Goal: Information Seeking & Learning: Learn about a topic

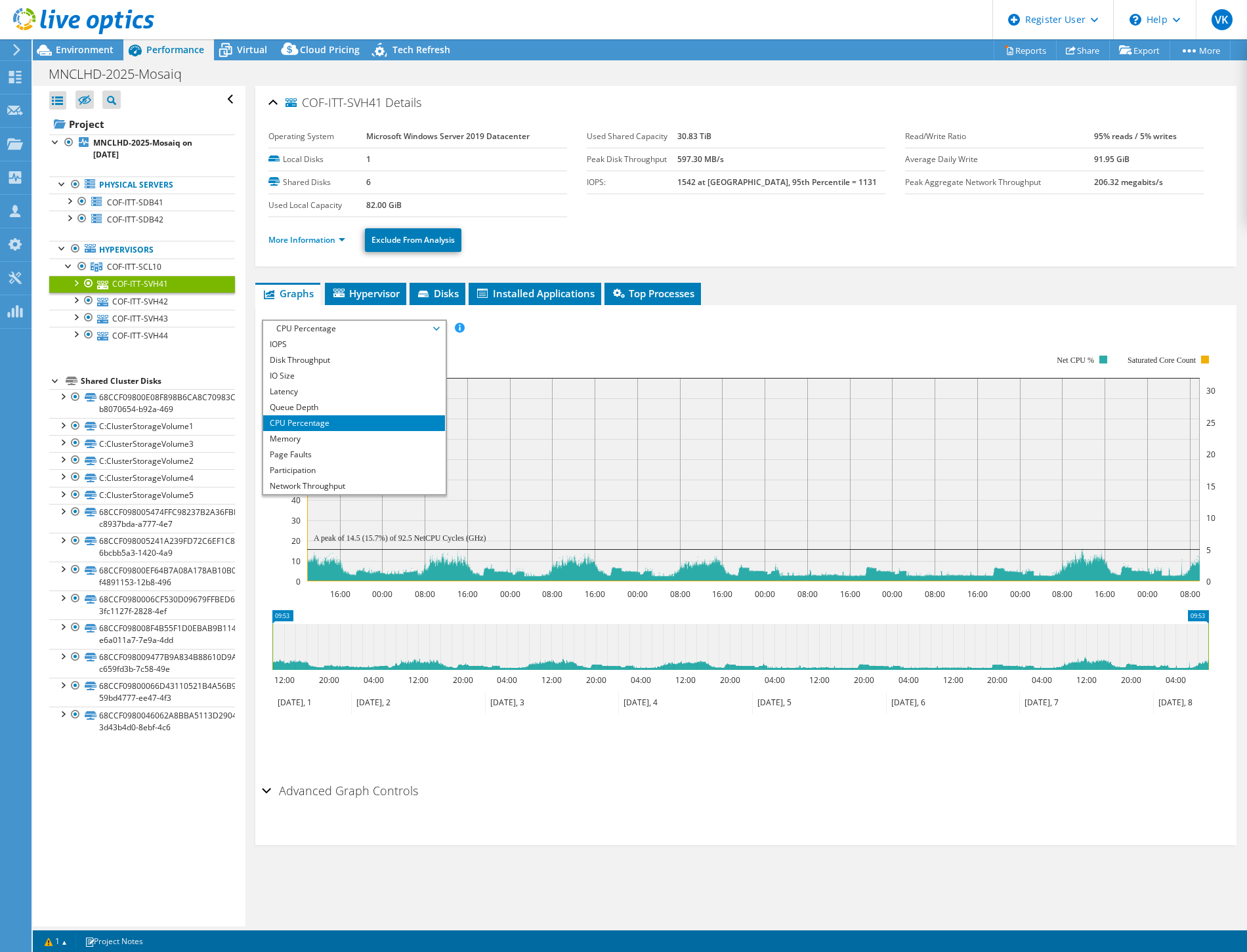
select select "USD"
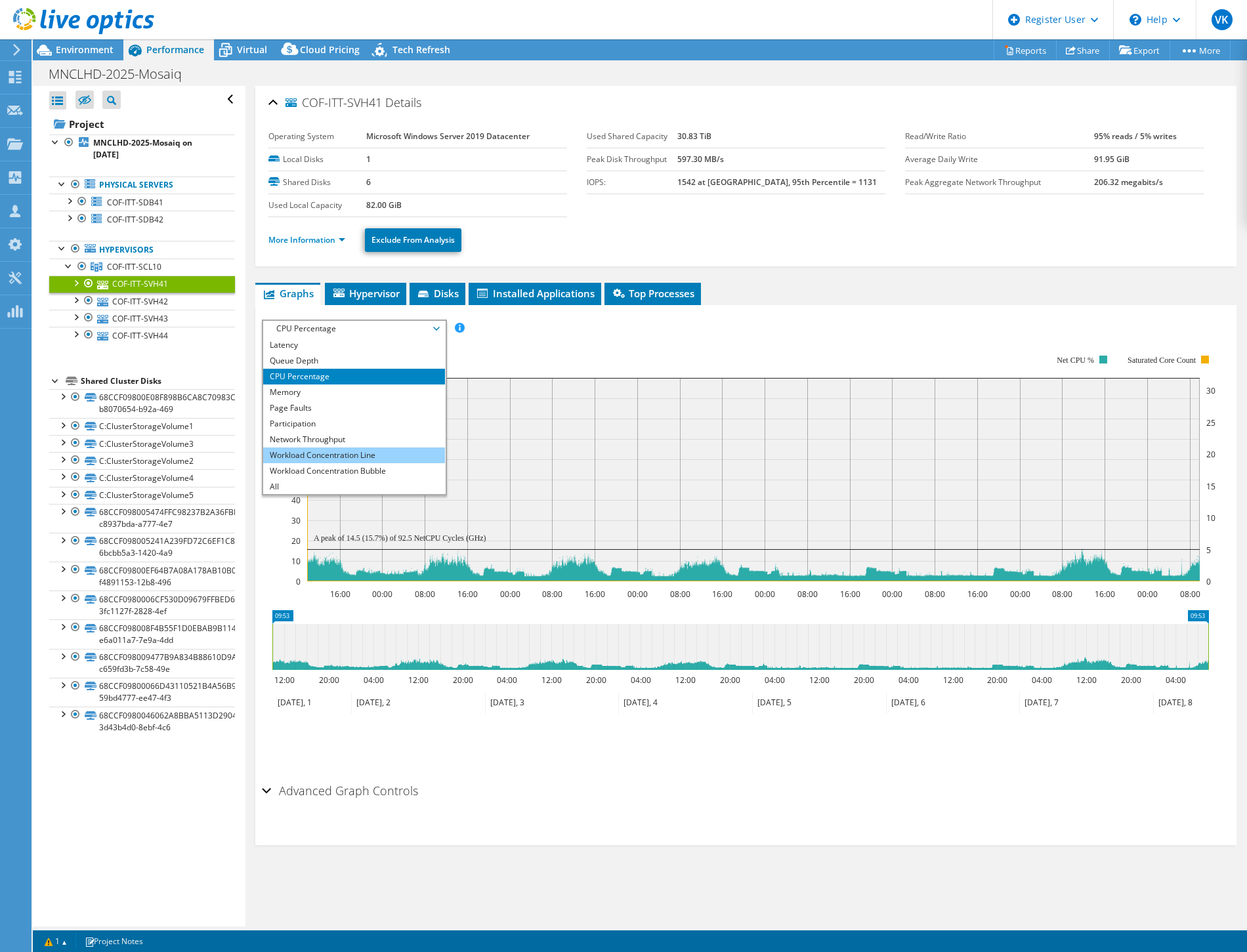
click at [401, 456] on li "Workload Concentration Line" at bounding box center [354, 455] width 182 height 16
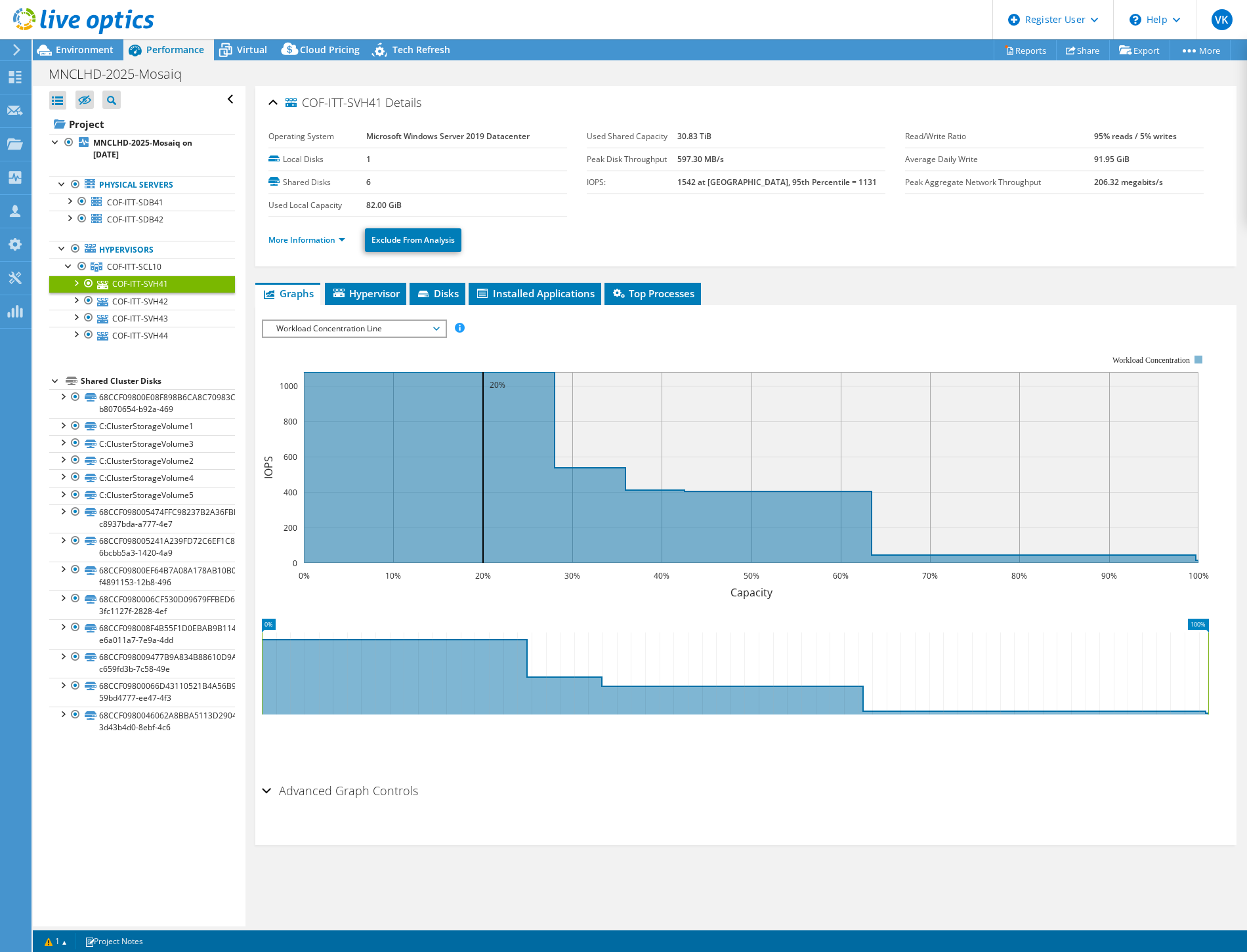
click at [414, 323] on span "Workload Concentration Line" at bounding box center [354, 328] width 169 height 16
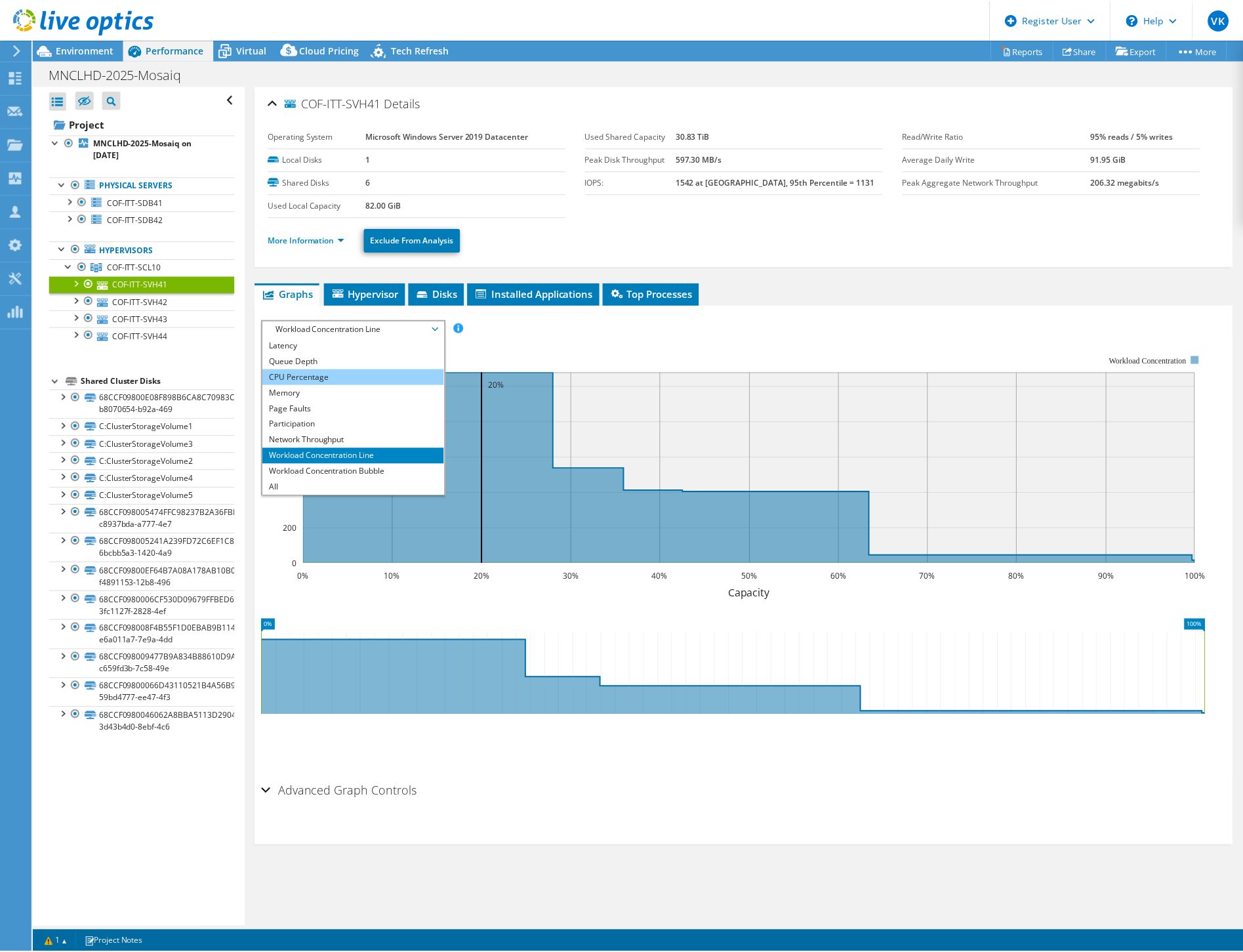
scroll to position [0, 0]
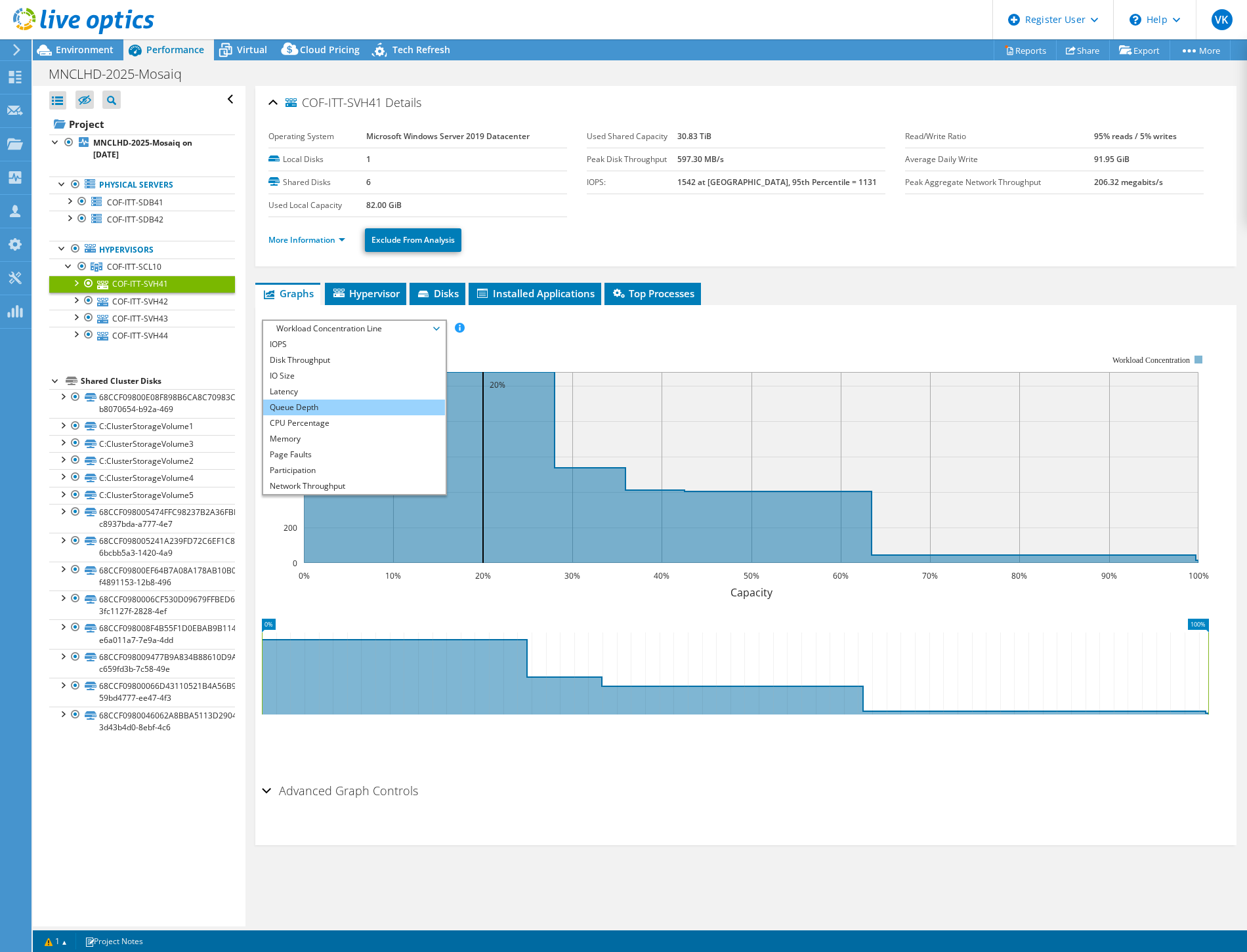
click at [409, 401] on li "Queue Depth" at bounding box center [354, 407] width 182 height 16
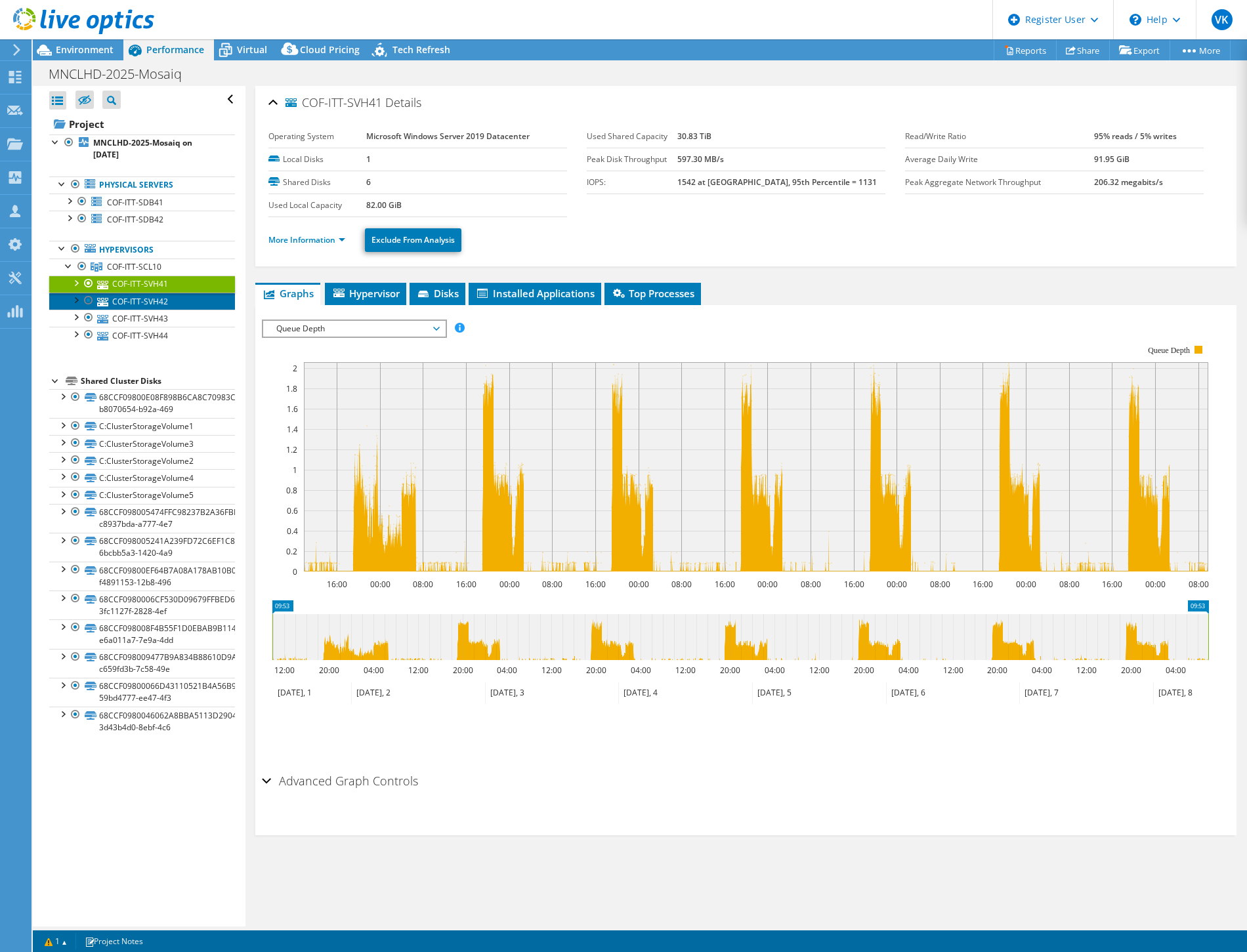
click at [155, 300] on link "COF-ITT-SVH42" at bounding box center [142, 301] width 185 height 17
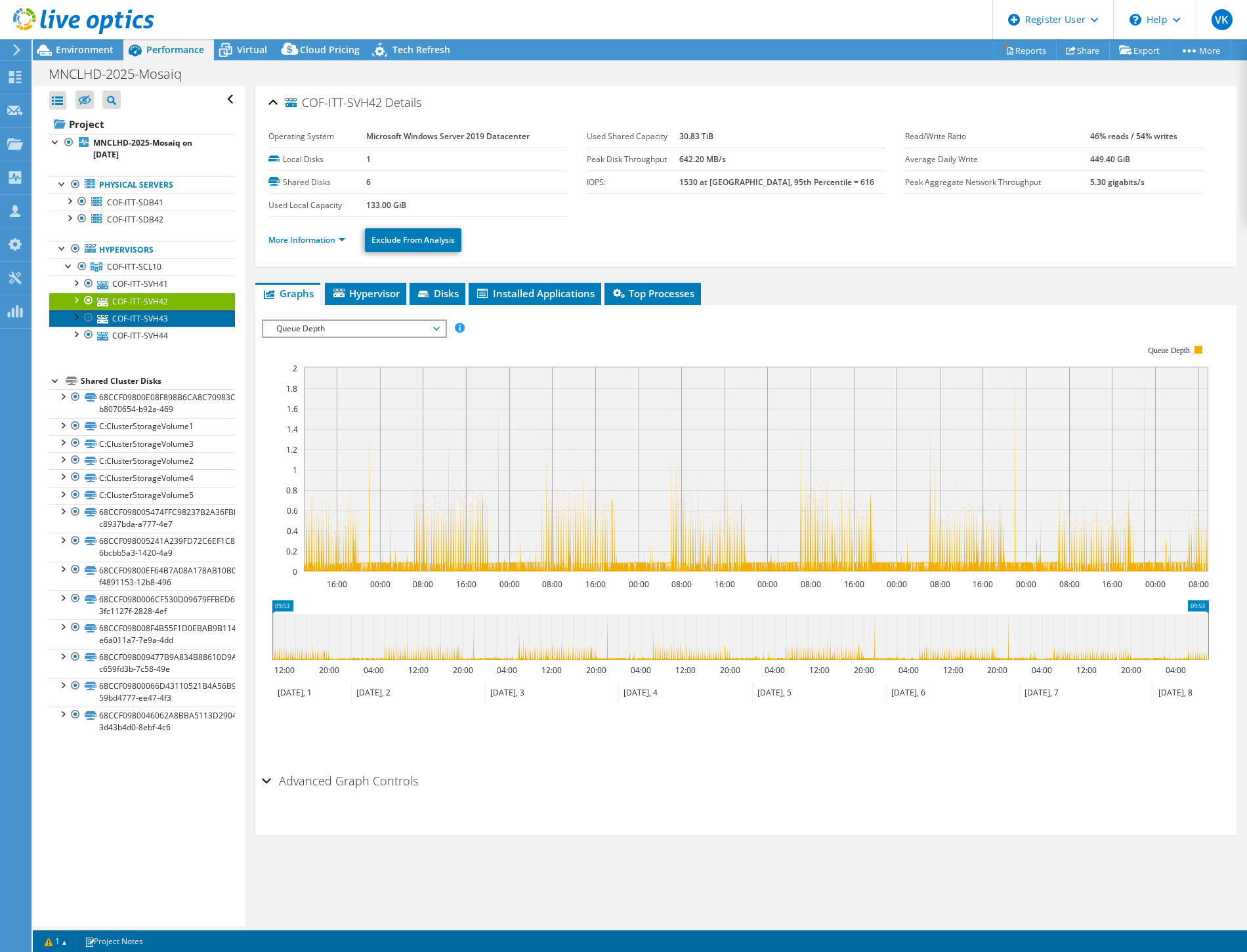
click at [156, 315] on link "COF-ITT-SVH43" at bounding box center [142, 318] width 185 height 17
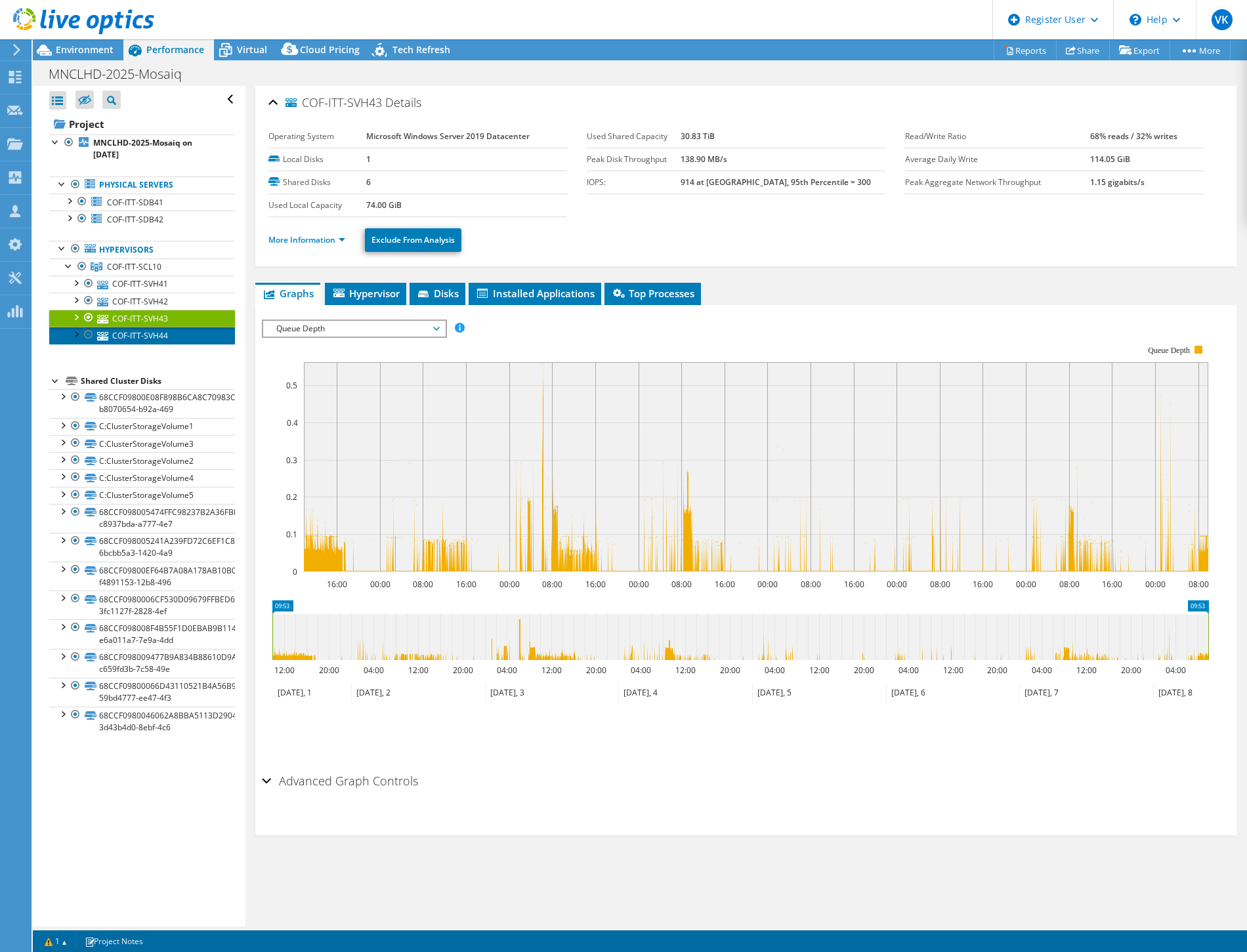
click at [158, 332] on link "COF-ITT-SVH44" at bounding box center [142, 335] width 185 height 17
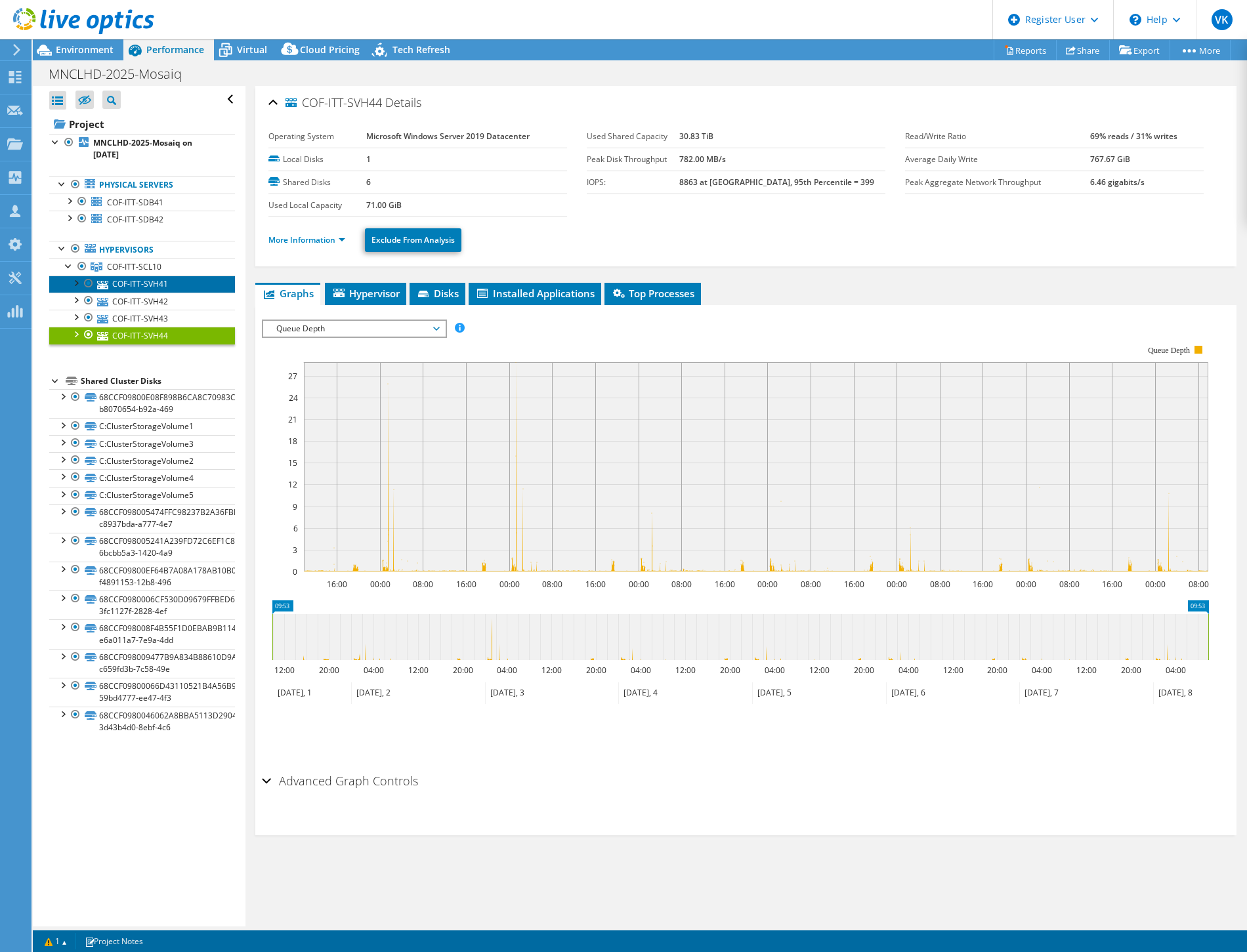
click at [164, 278] on link "COF-ITT-SVH41" at bounding box center [142, 284] width 185 height 17
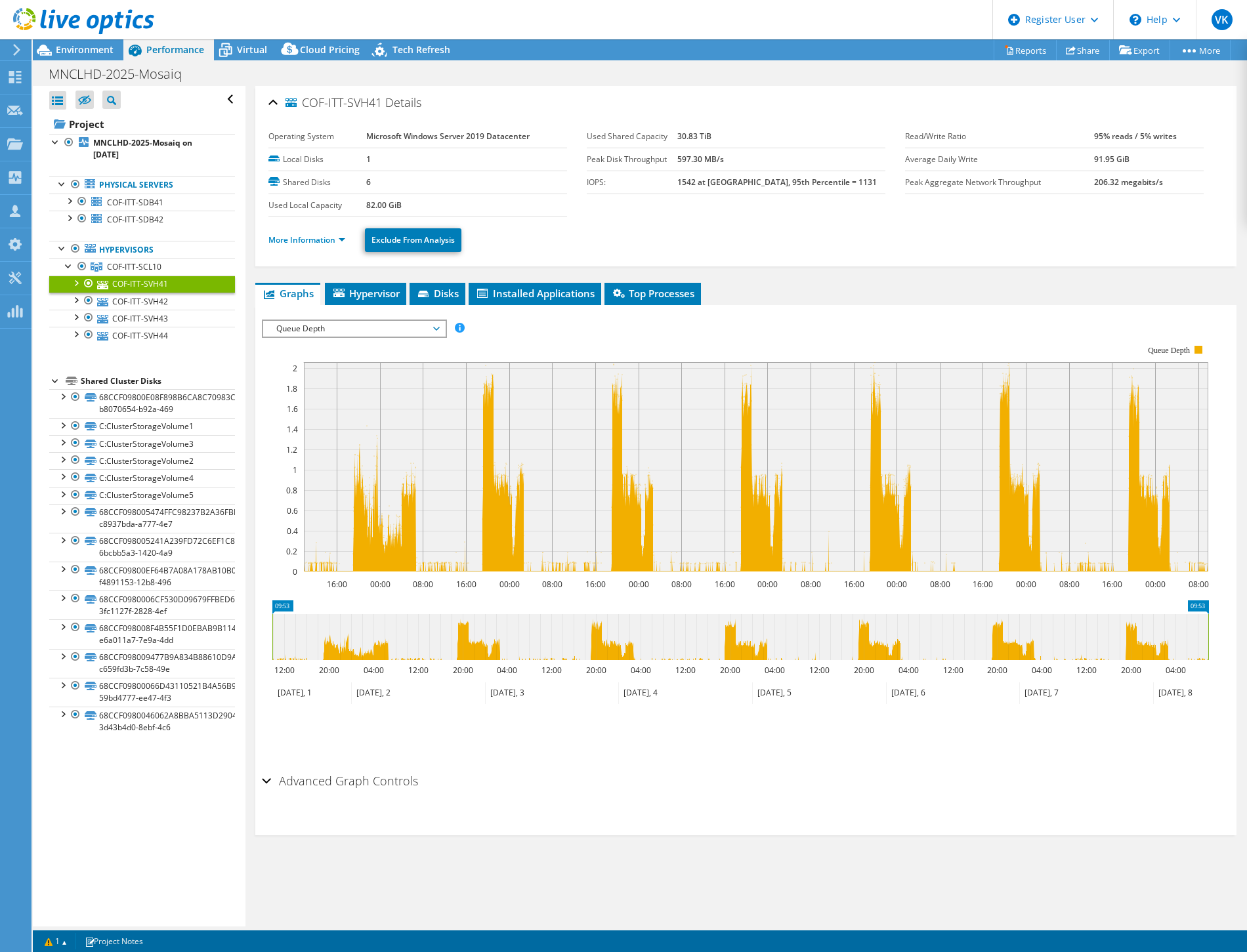
click at [411, 332] on span "Queue Depth" at bounding box center [354, 328] width 169 height 16
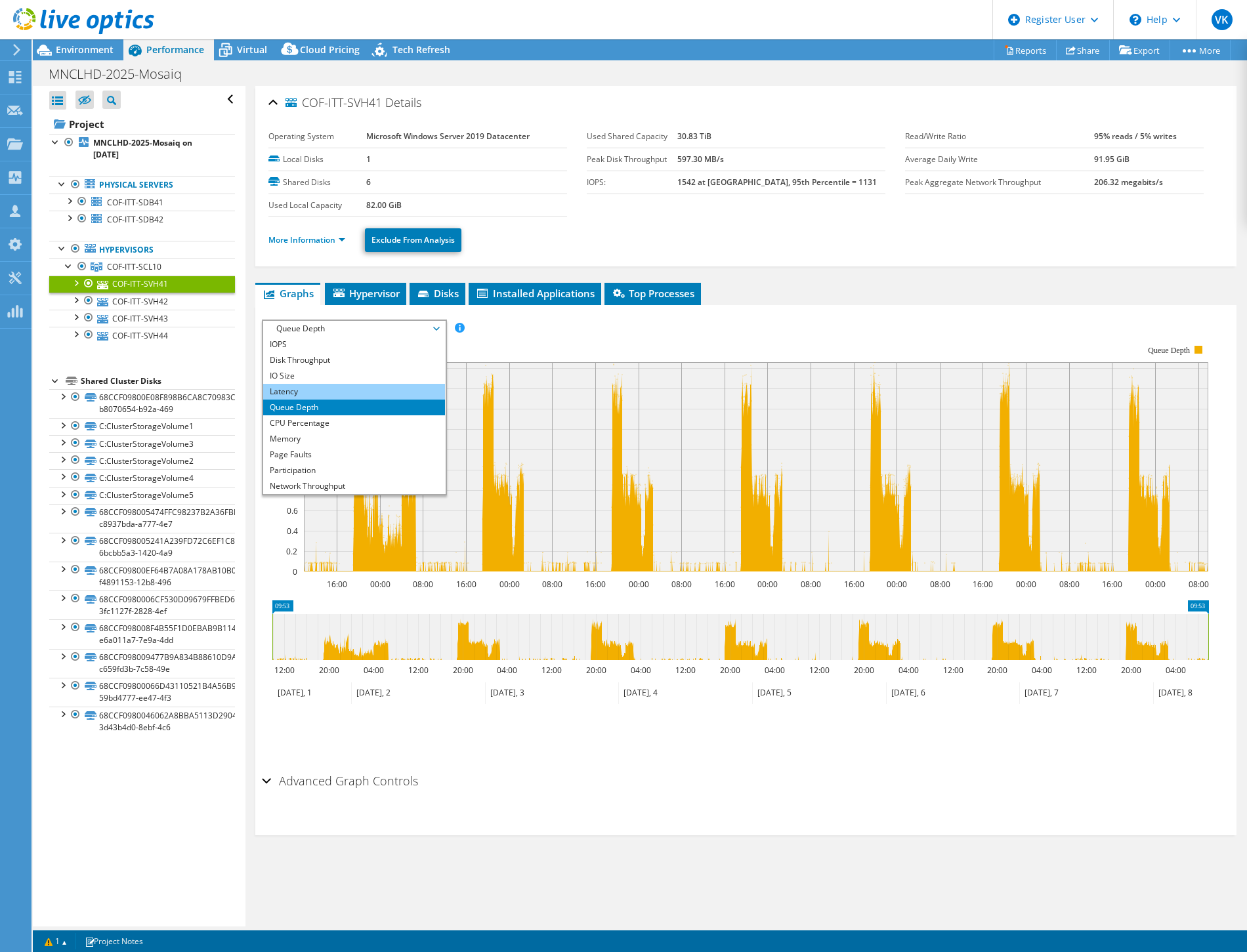
click at [408, 392] on li "Latency" at bounding box center [354, 392] width 182 height 16
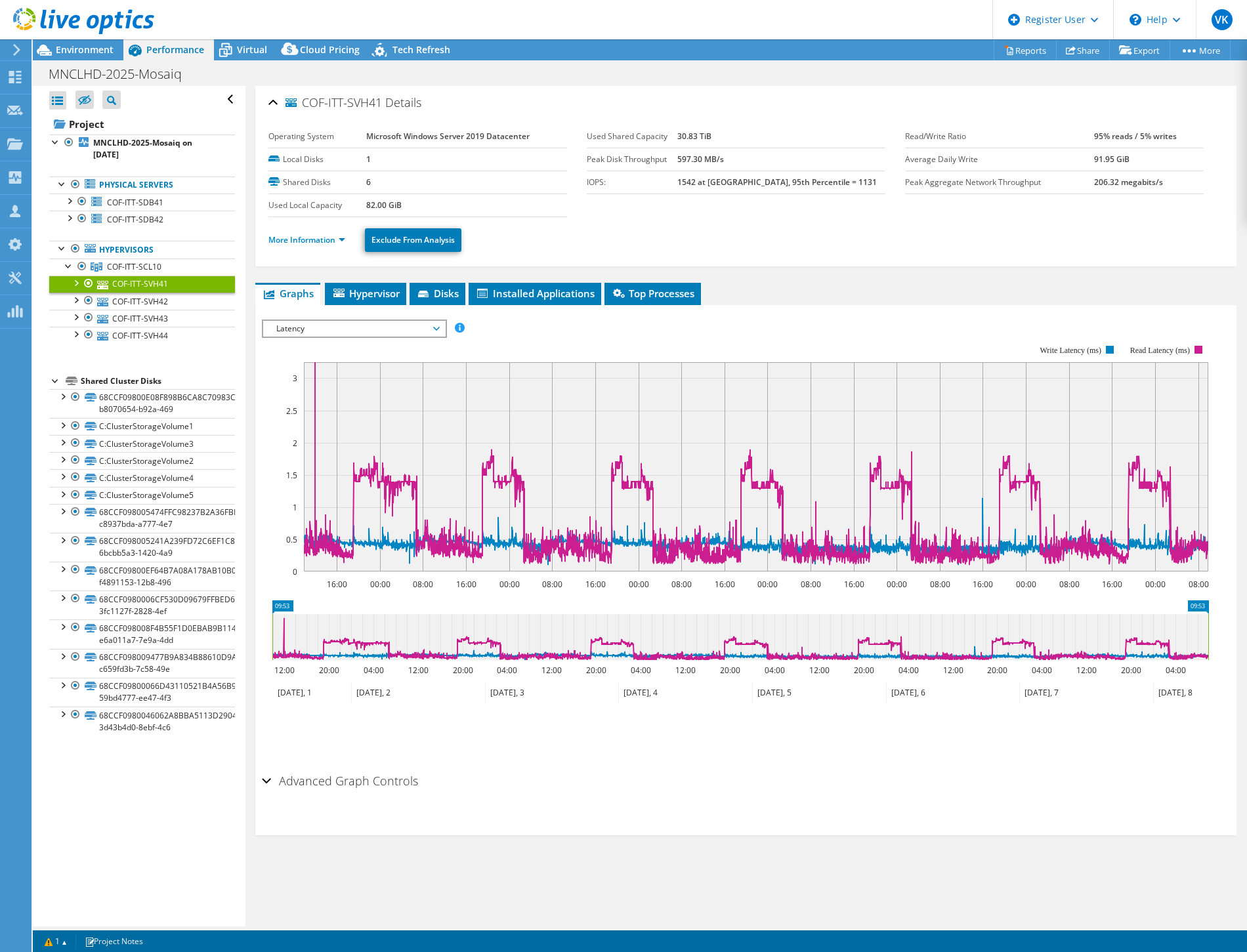
click at [428, 330] on span "Latency" at bounding box center [354, 328] width 169 height 16
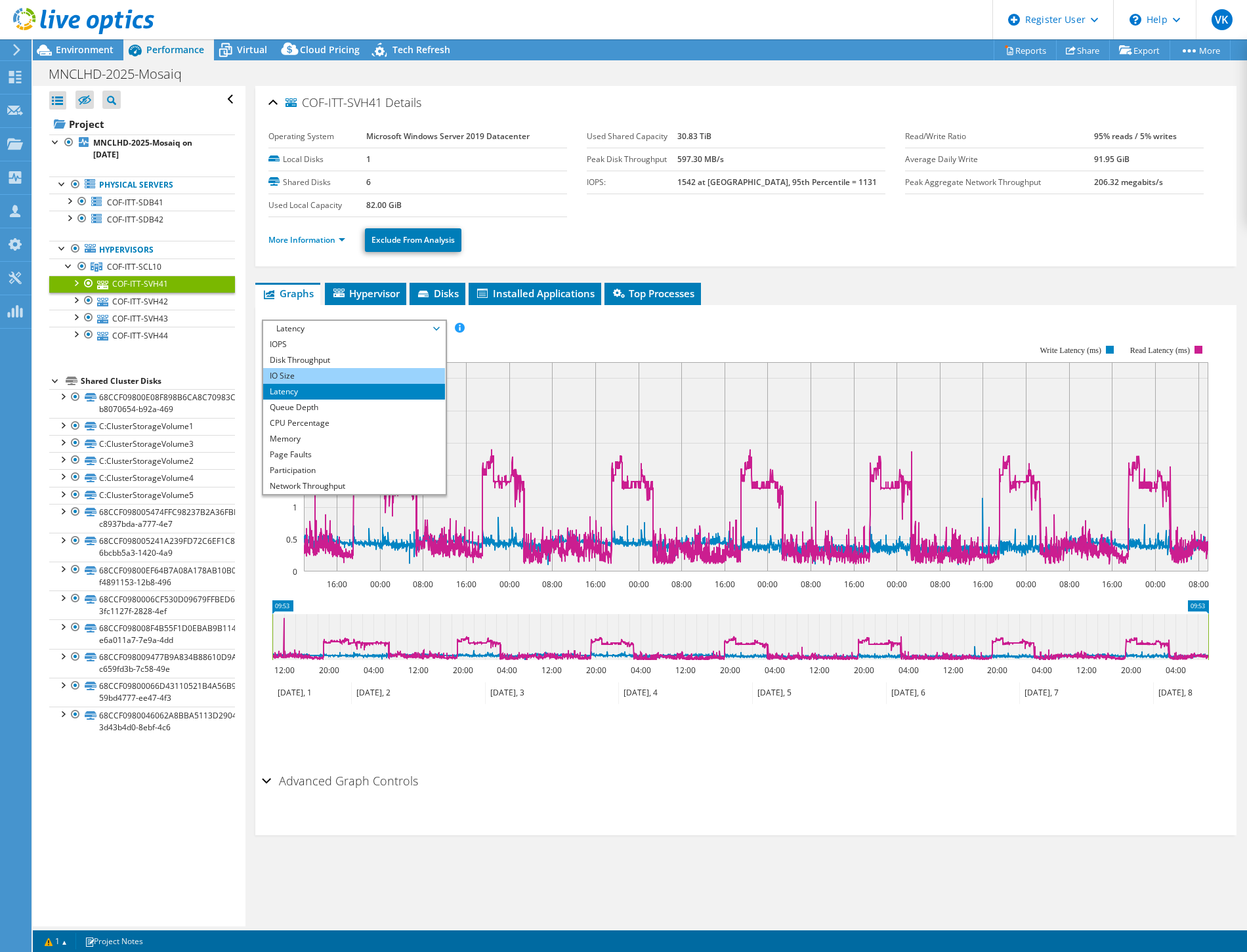
click at [414, 376] on li "IO Size" at bounding box center [354, 376] width 182 height 16
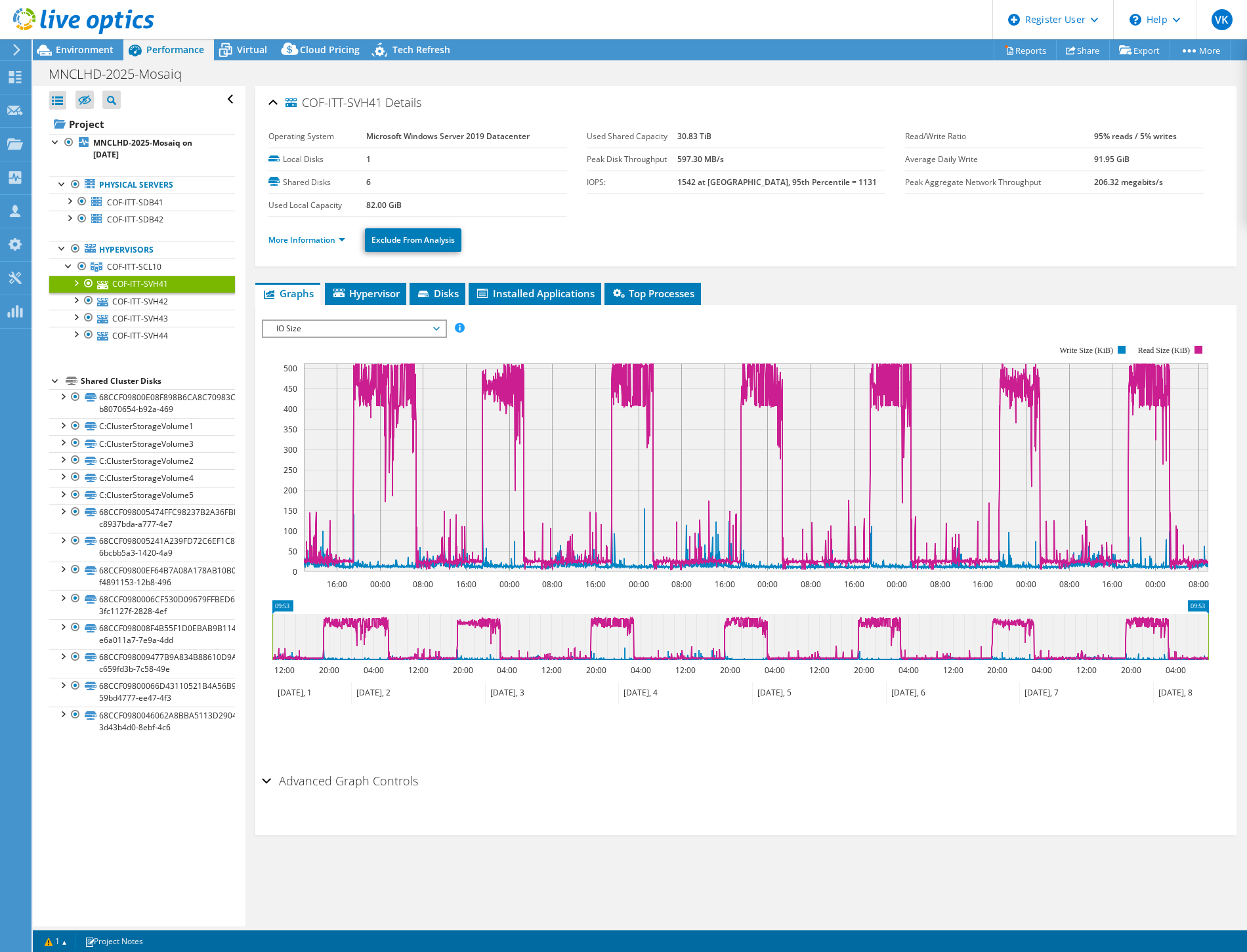
click at [436, 324] on span "IO Size" at bounding box center [354, 328] width 169 height 16
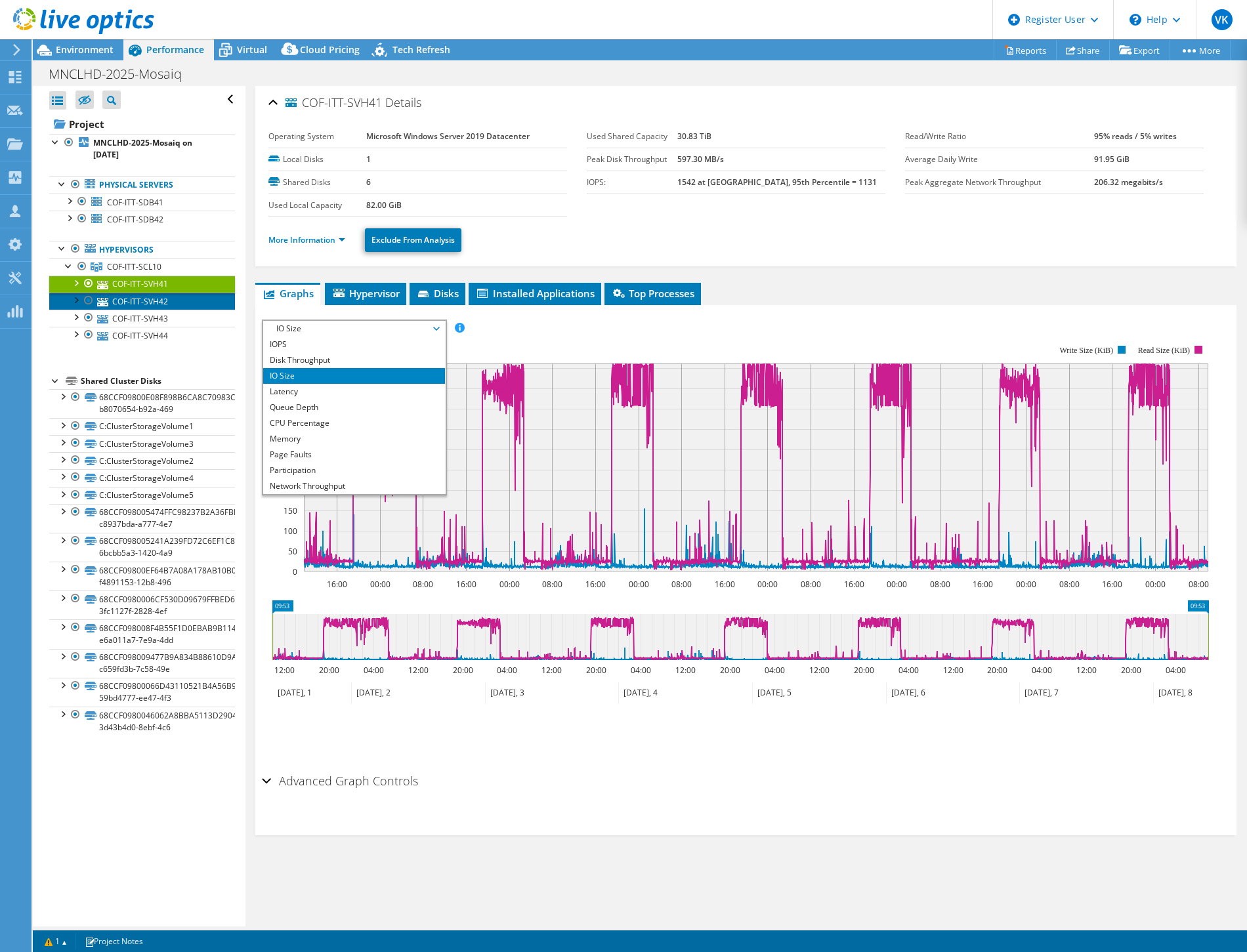
click at [165, 300] on link "COF-ITT-SVH42" at bounding box center [142, 301] width 185 height 17
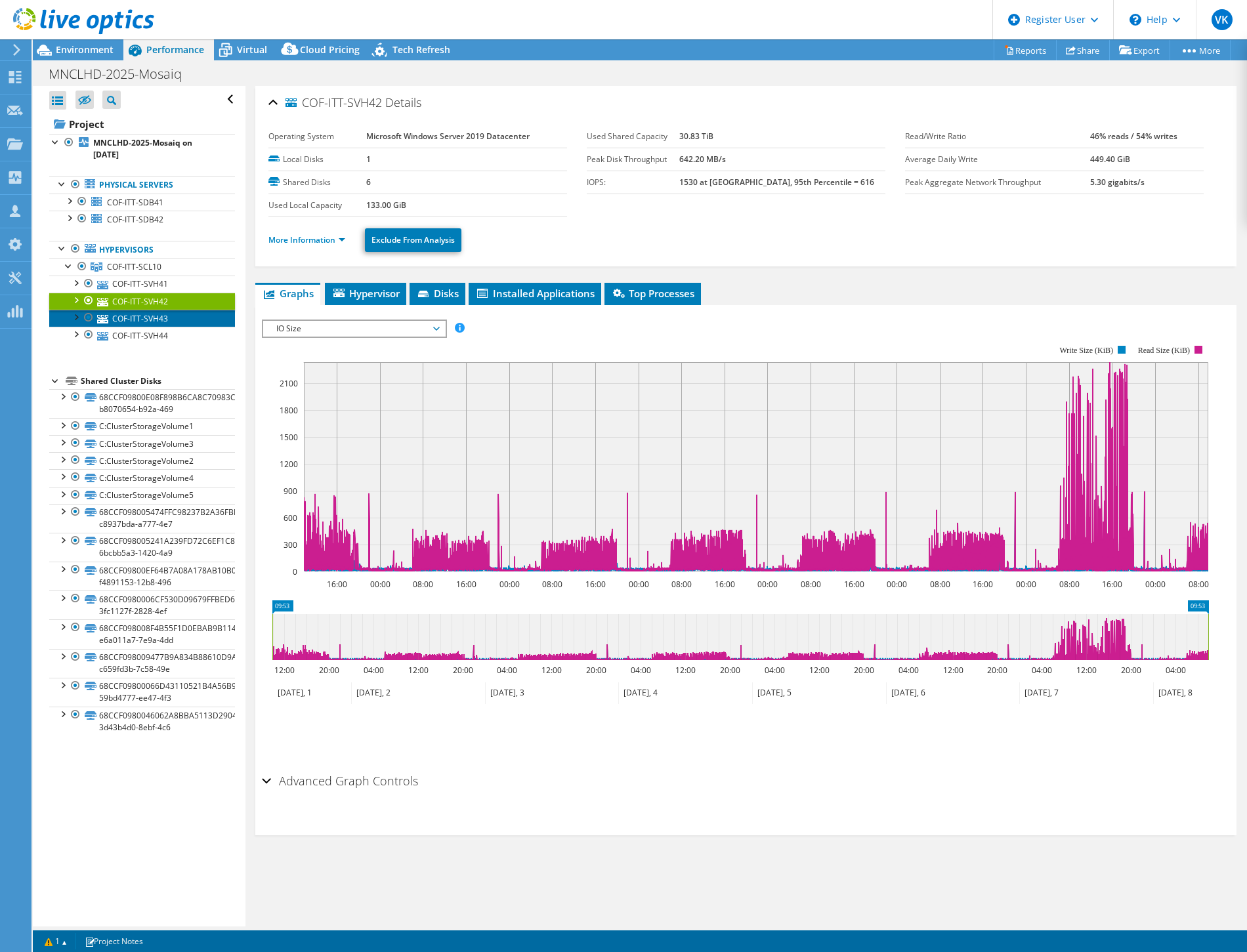
click at [169, 316] on link "COF-ITT-SVH43" at bounding box center [142, 318] width 185 height 17
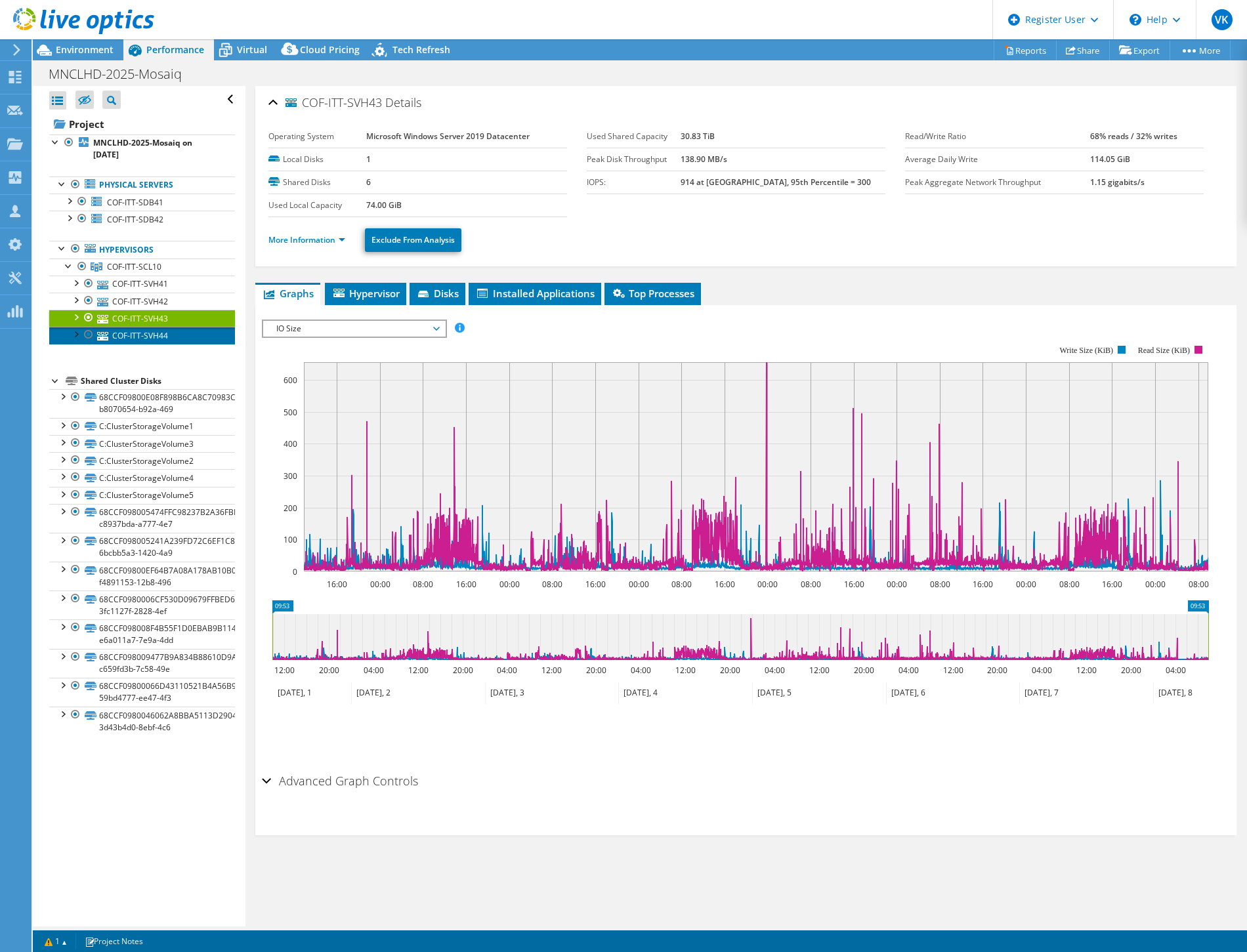
click at [168, 330] on link "COF-ITT-SVH44" at bounding box center [142, 335] width 185 height 17
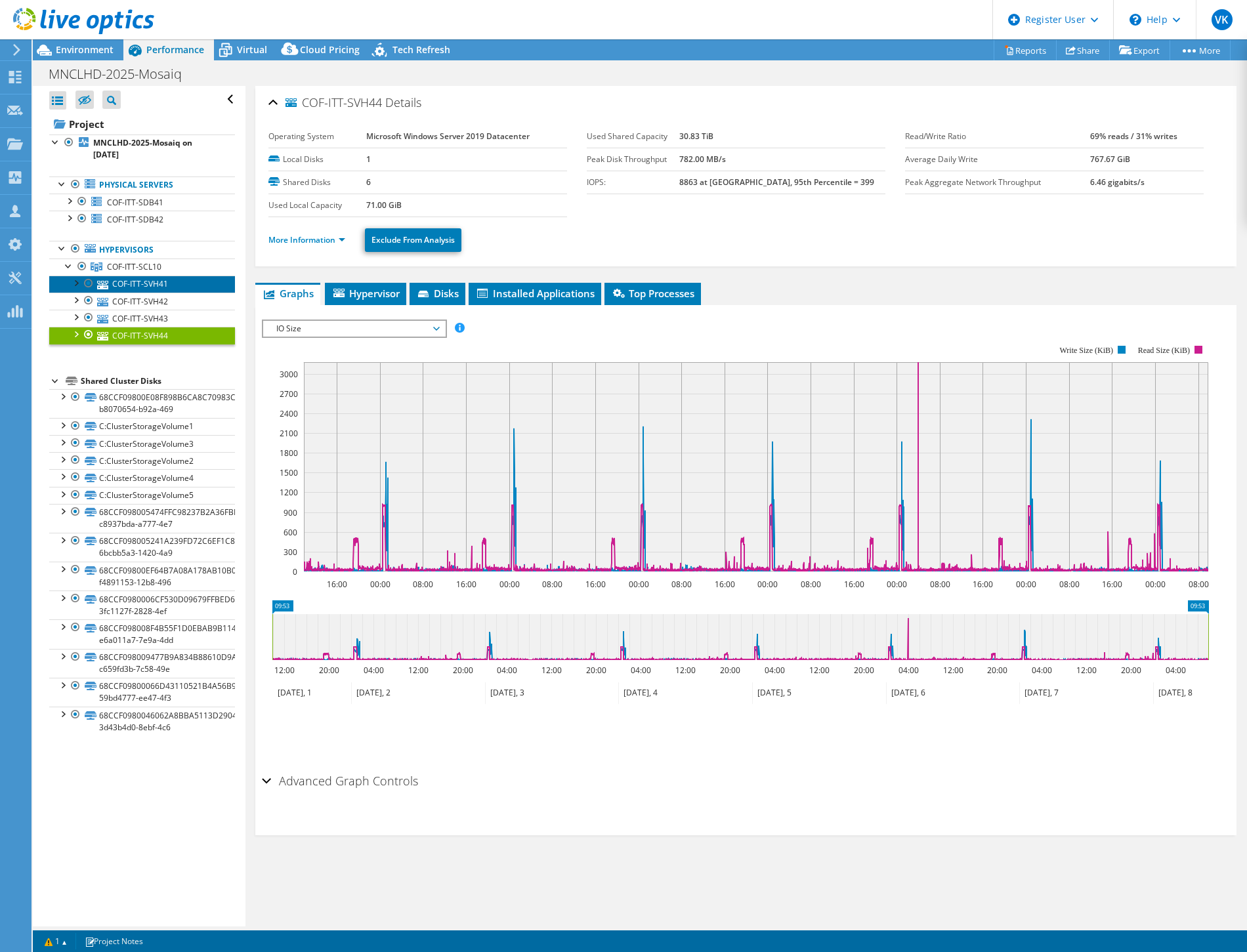
click at [165, 286] on link "COF-ITT-SVH41" at bounding box center [142, 284] width 185 height 17
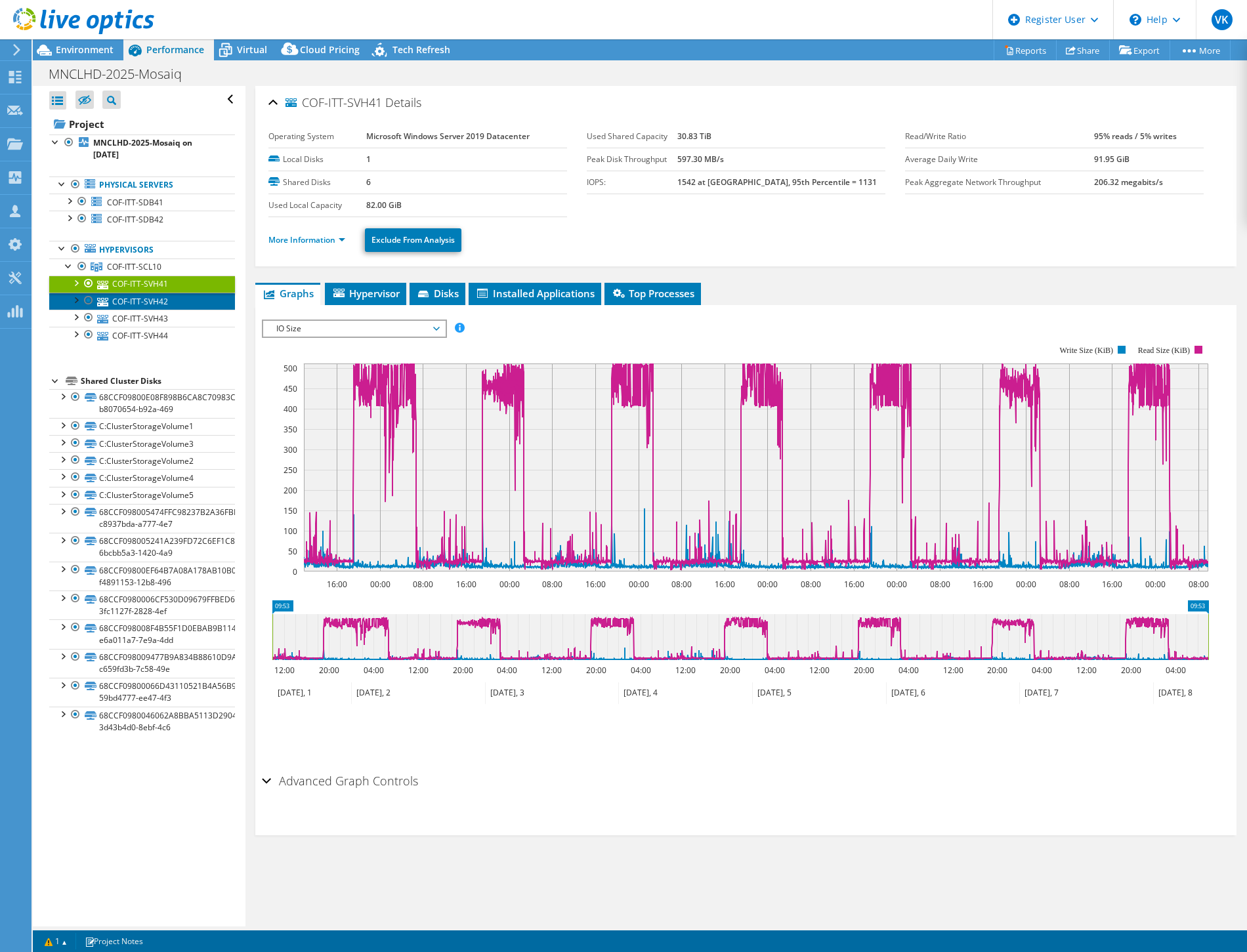
click at [169, 304] on link "COF-ITT-SVH42" at bounding box center [142, 301] width 185 height 17
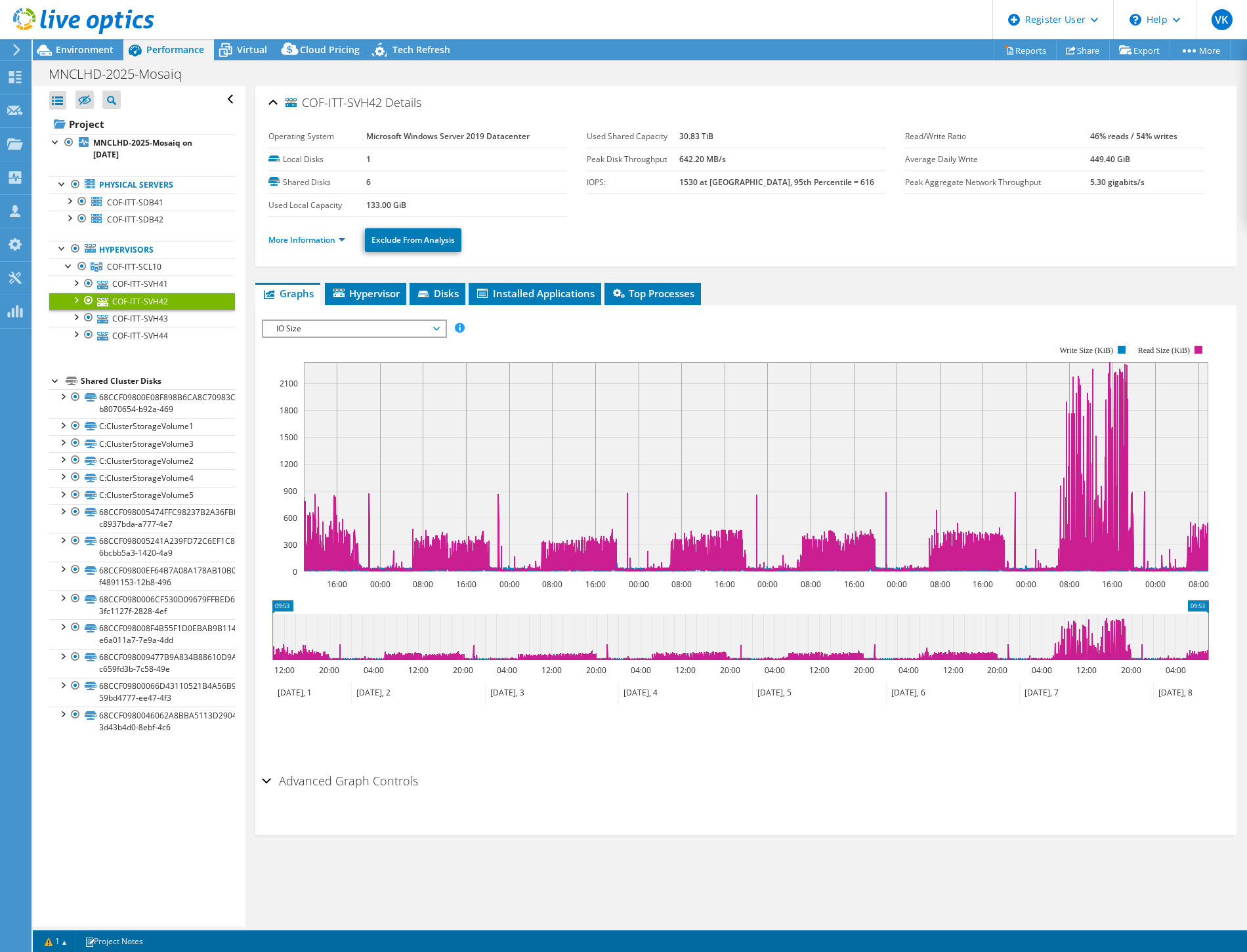
click at [437, 323] on span "IO Size" at bounding box center [354, 328] width 169 height 16
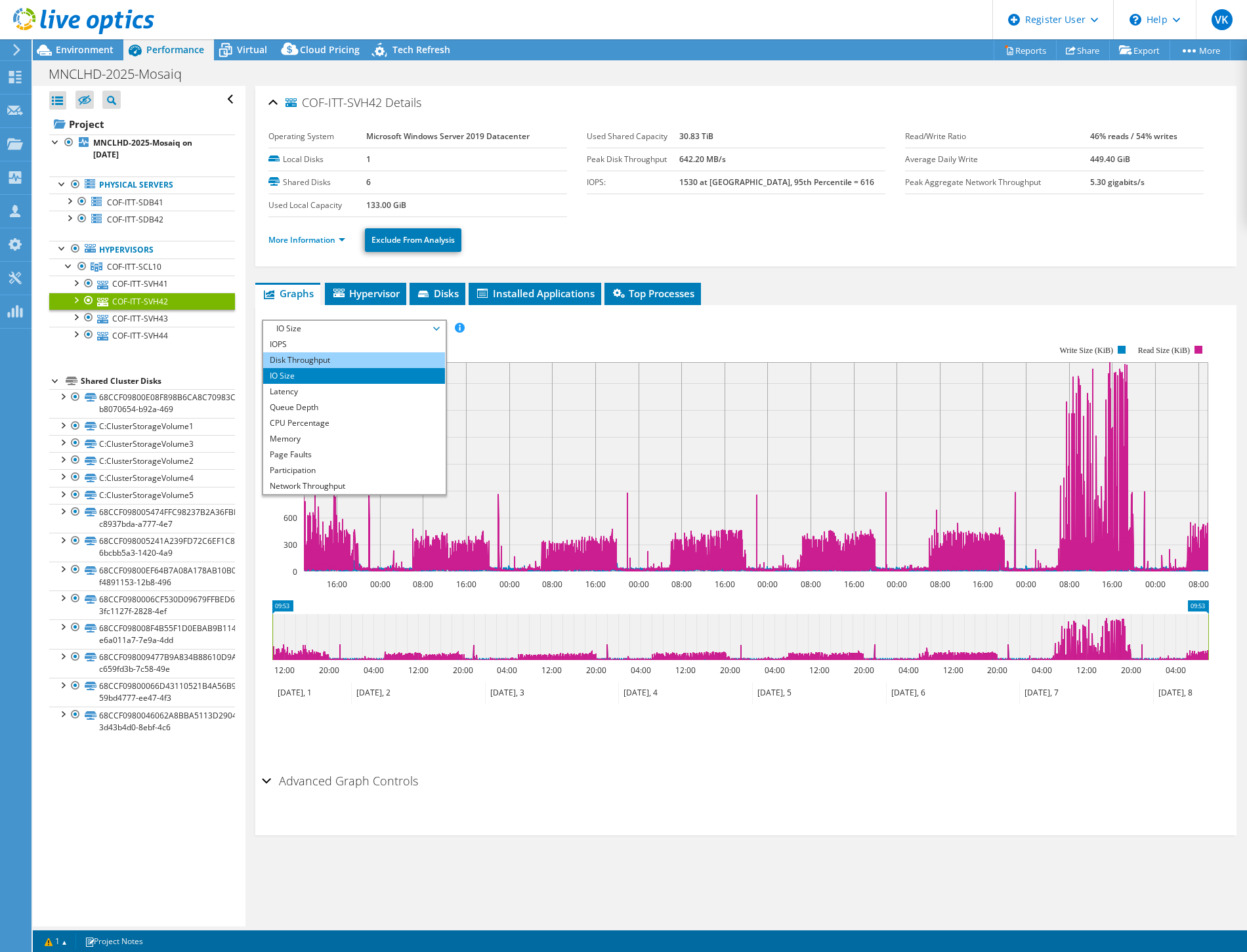
click at [401, 355] on li "Disk Throughput" at bounding box center [354, 360] width 182 height 16
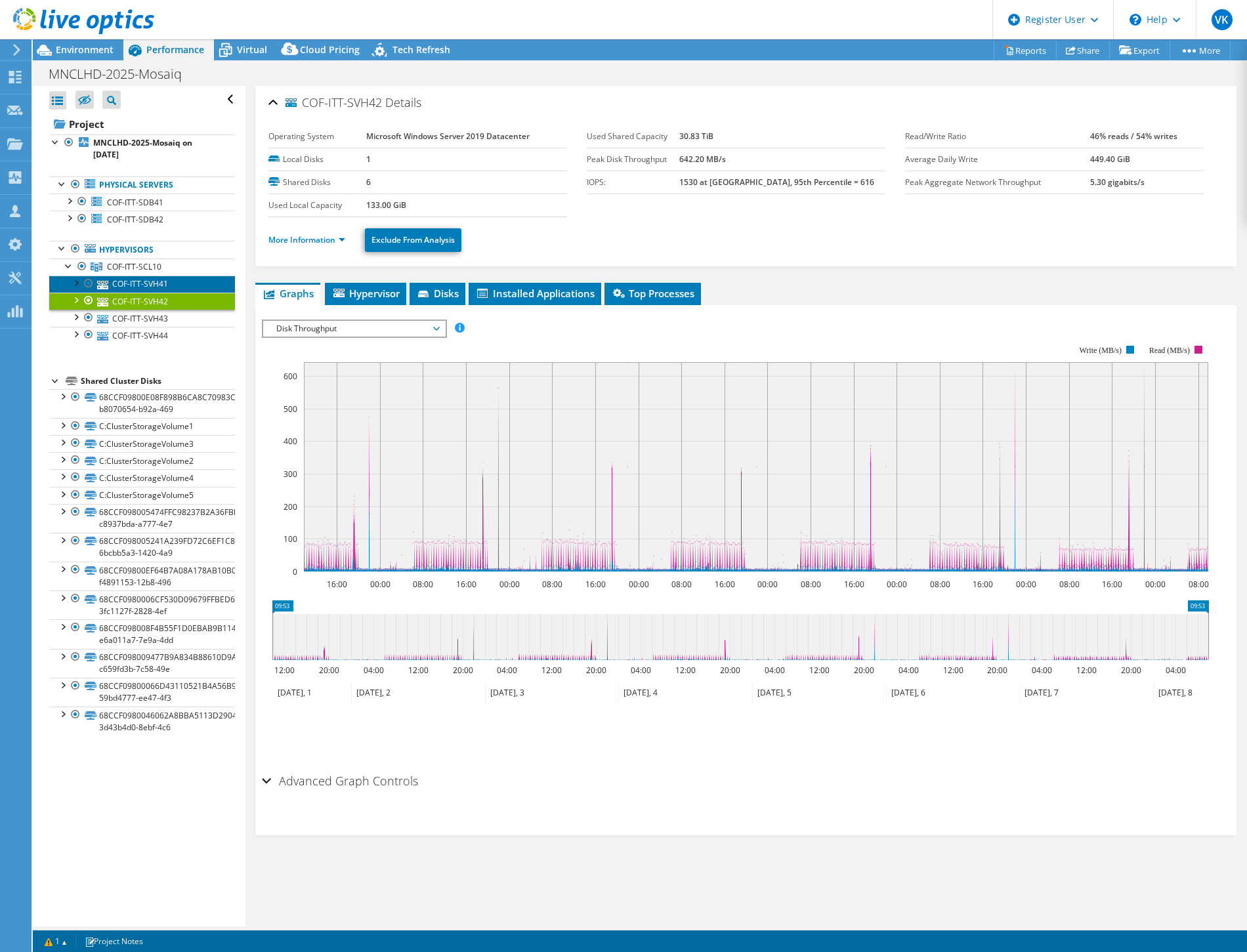
click at [147, 279] on link "COF-ITT-SVH41" at bounding box center [142, 284] width 185 height 17
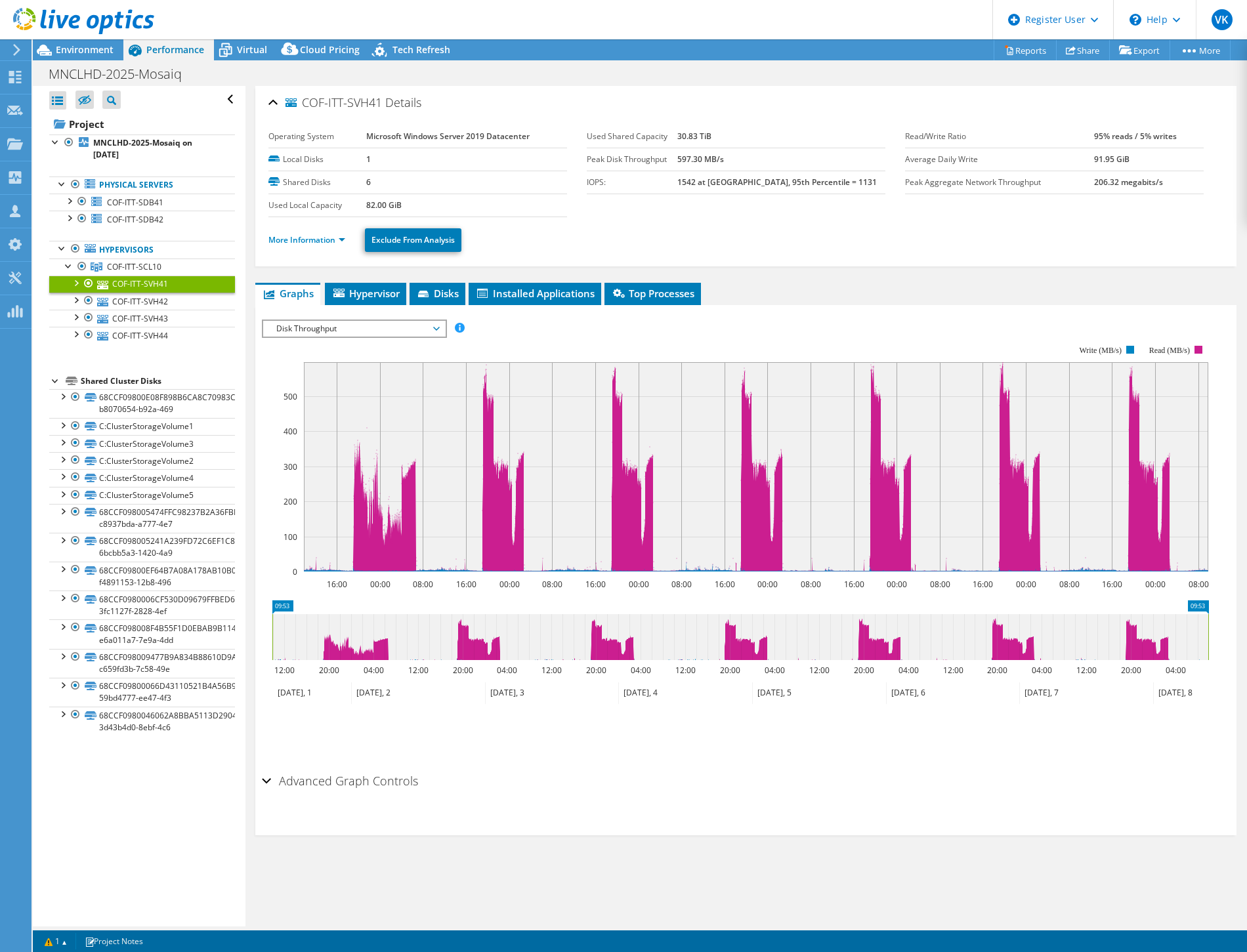
click at [409, 321] on span "Disk Throughput" at bounding box center [354, 328] width 169 height 16
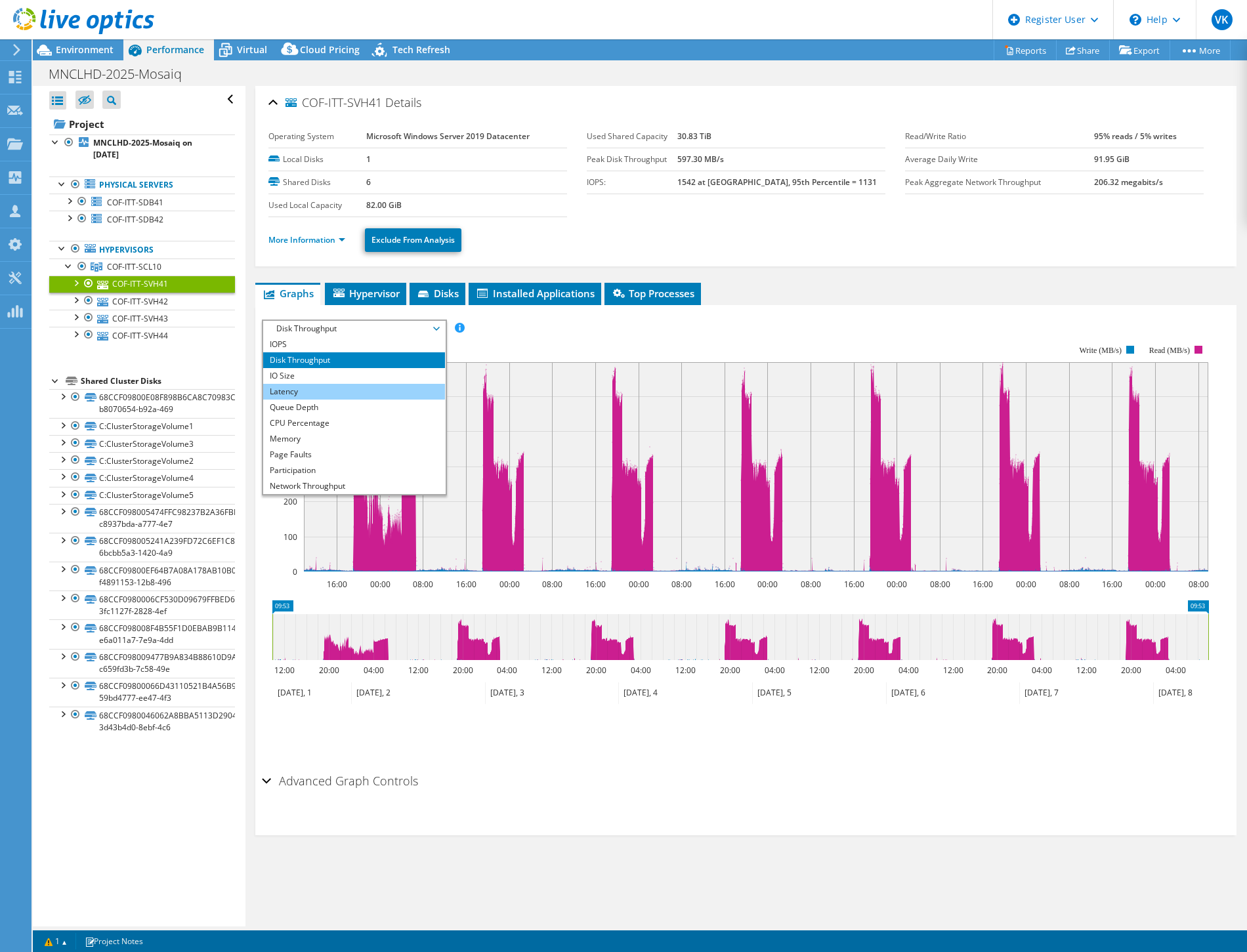
click at [403, 384] on li "Latency" at bounding box center [354, 392] width 182 height 16
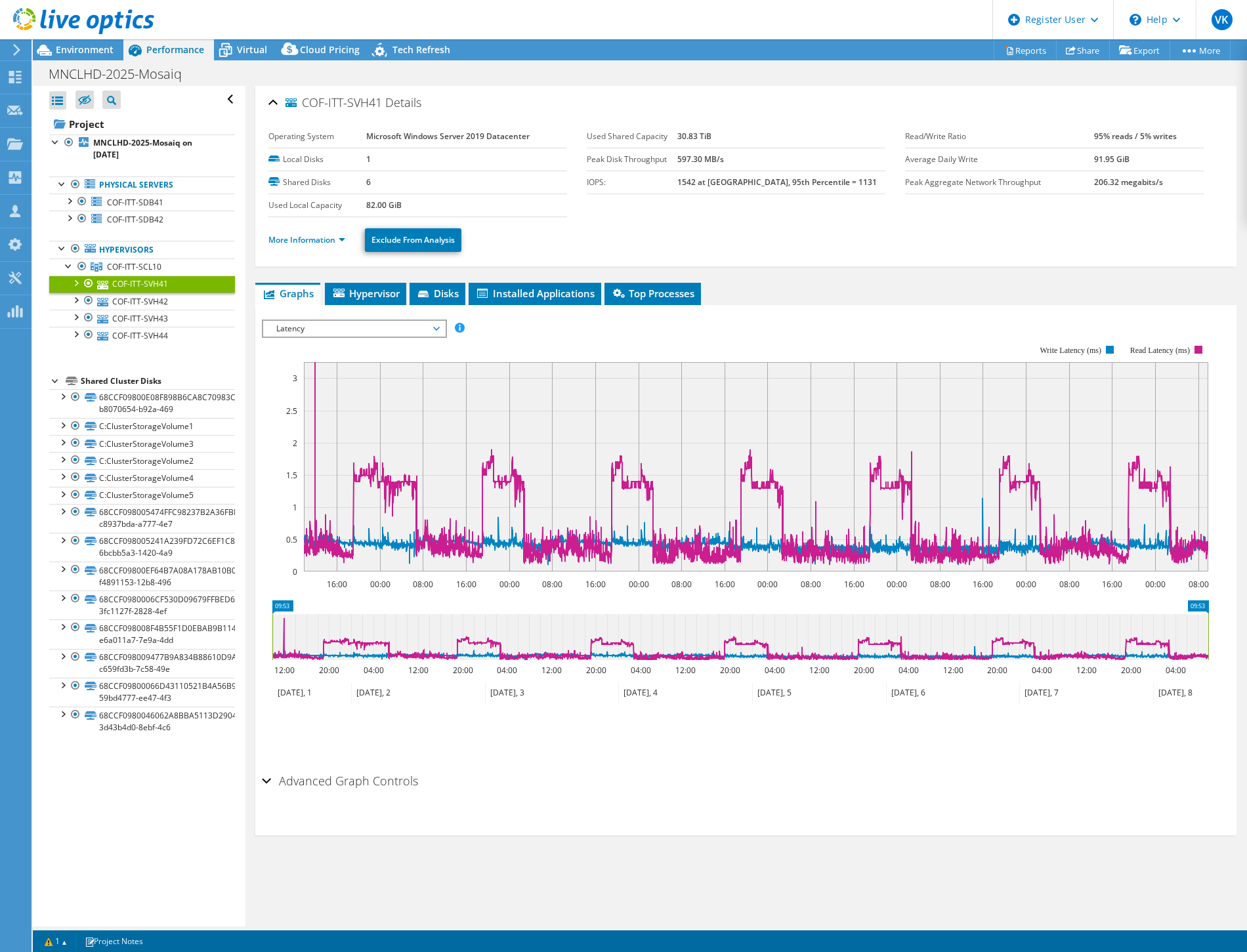
click at [376, 325] on span "Latency" at bounding box center [354, 328] width 169 height 16
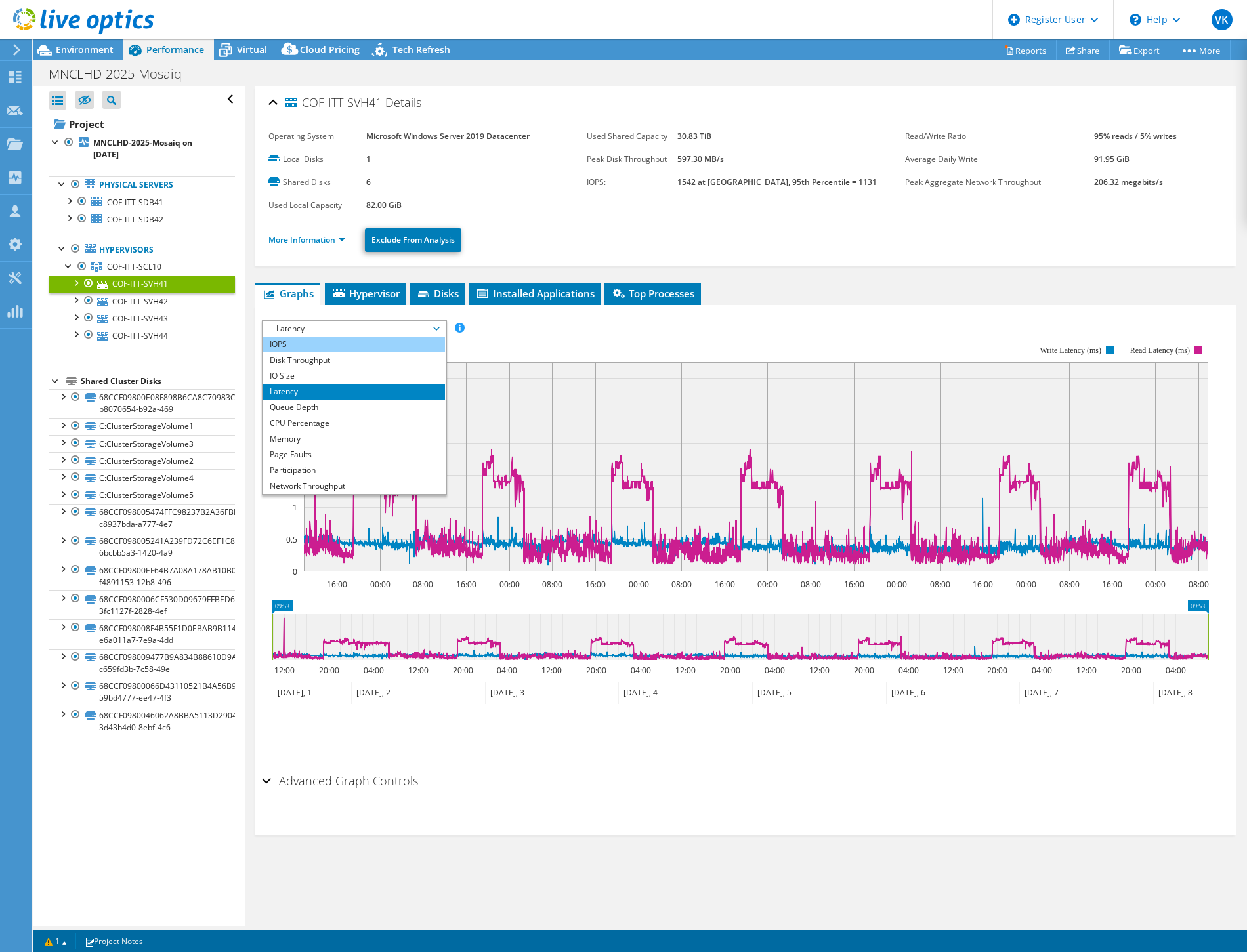
click at [388, 346] on li "IOPS" at bounding box center [354, 344] width 182 height 16
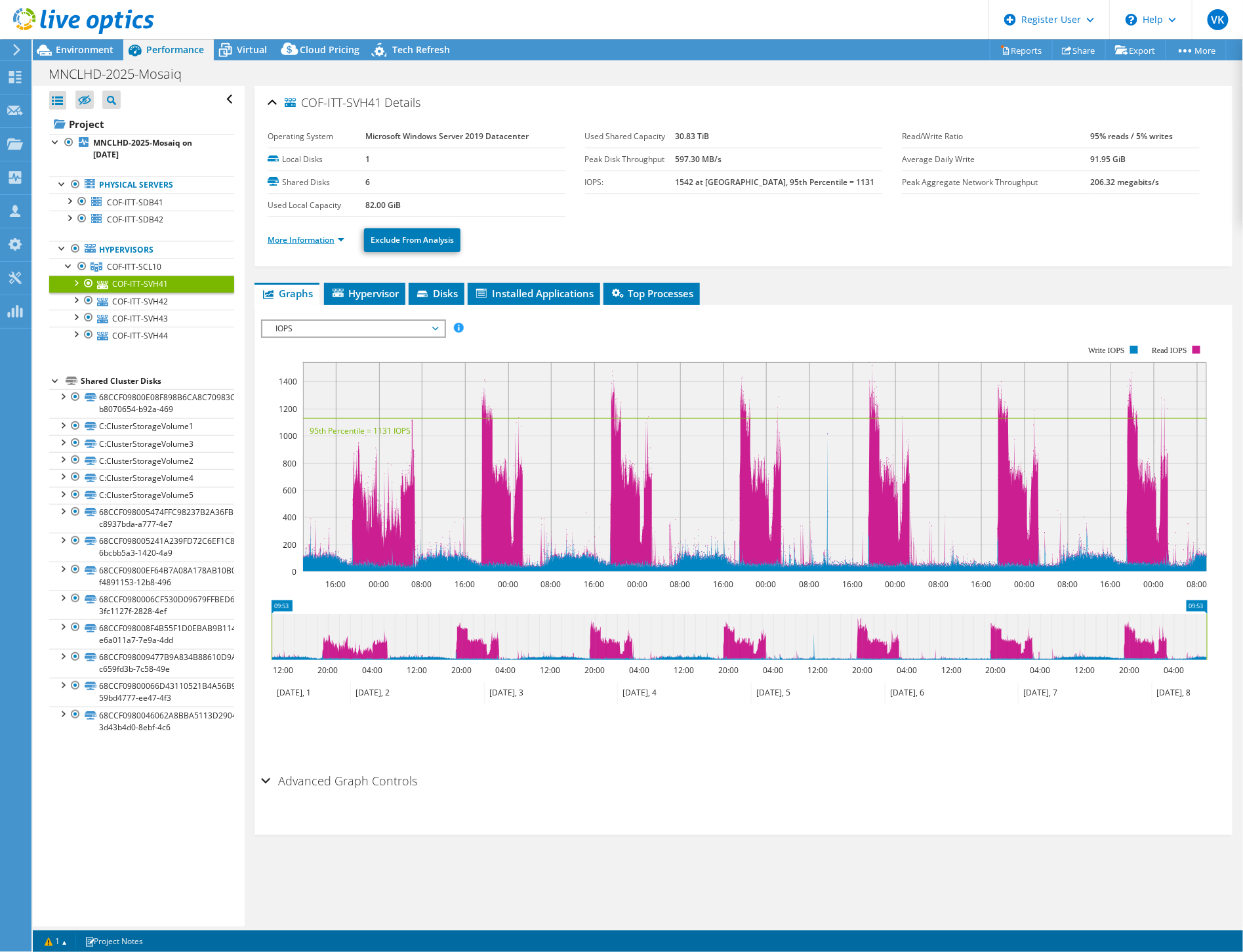
click at [339, 236] on link "More Information" at bounding box center [306, 240] width 77 height 11
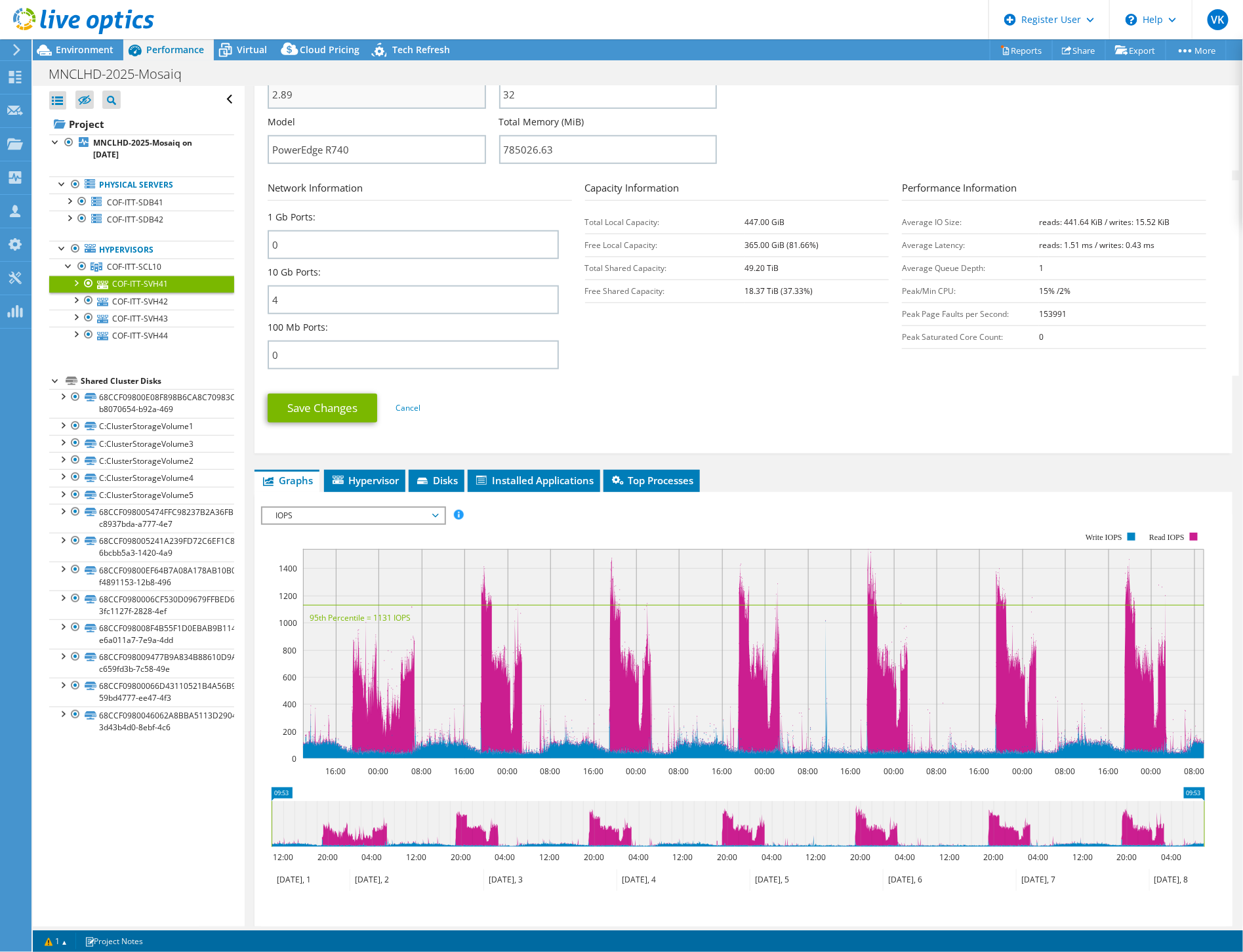
scroll to position [510, 0]
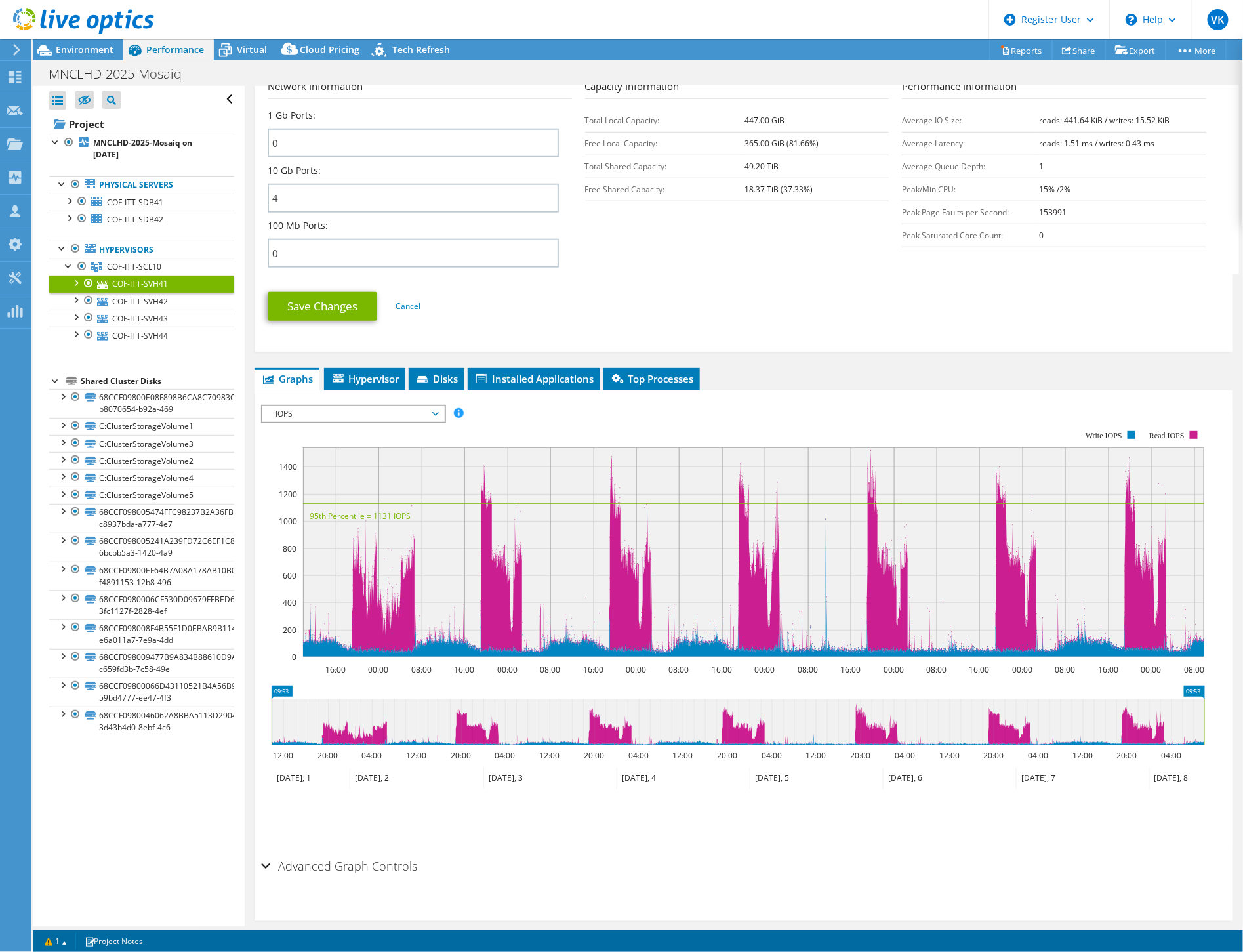
click at [435, 406] on span "IOPS" at bounding box center [353, 414] width 169 height 16
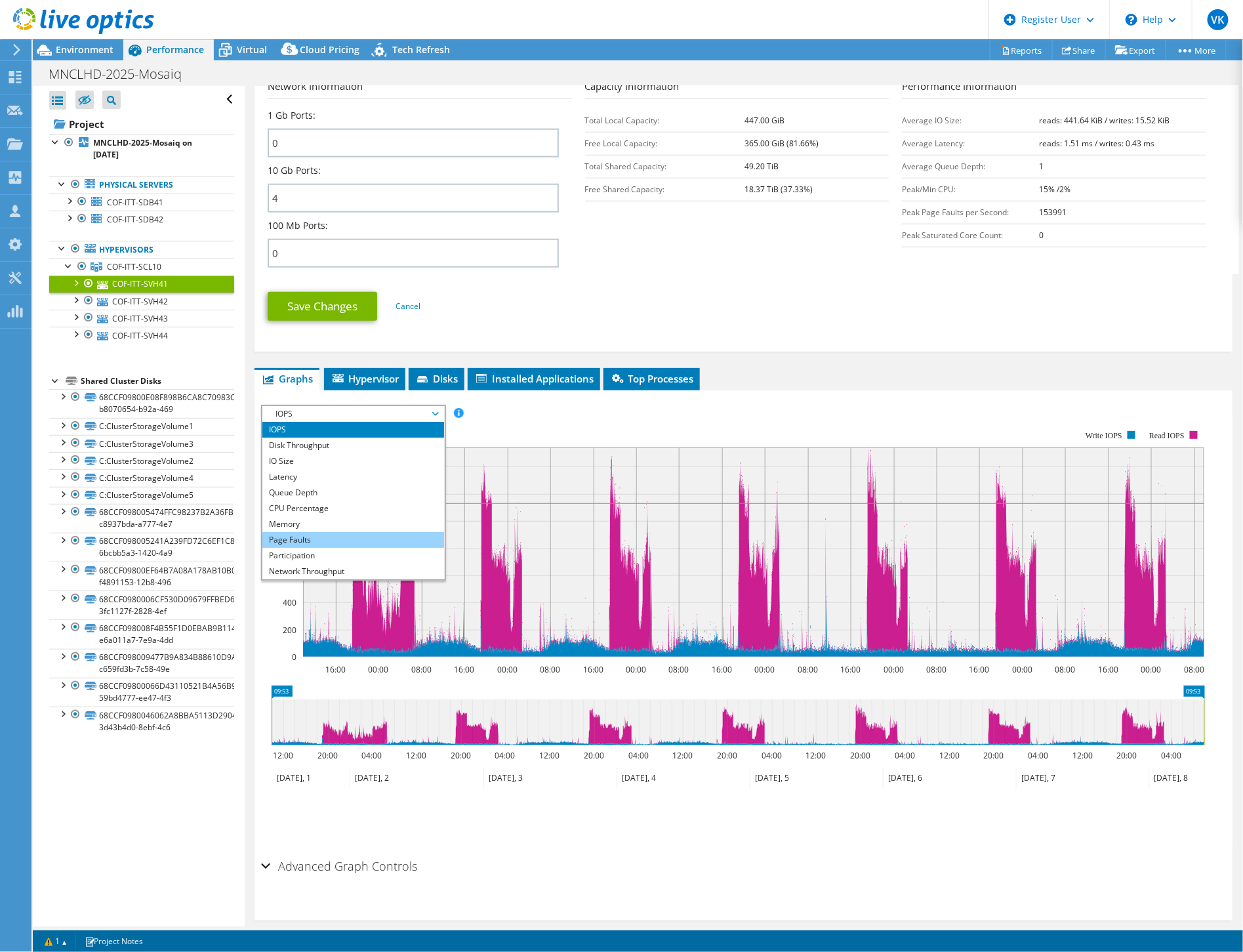
click at [379, 532] on li "Page Faults" at bounding box center [353, 540] width 182 height 16
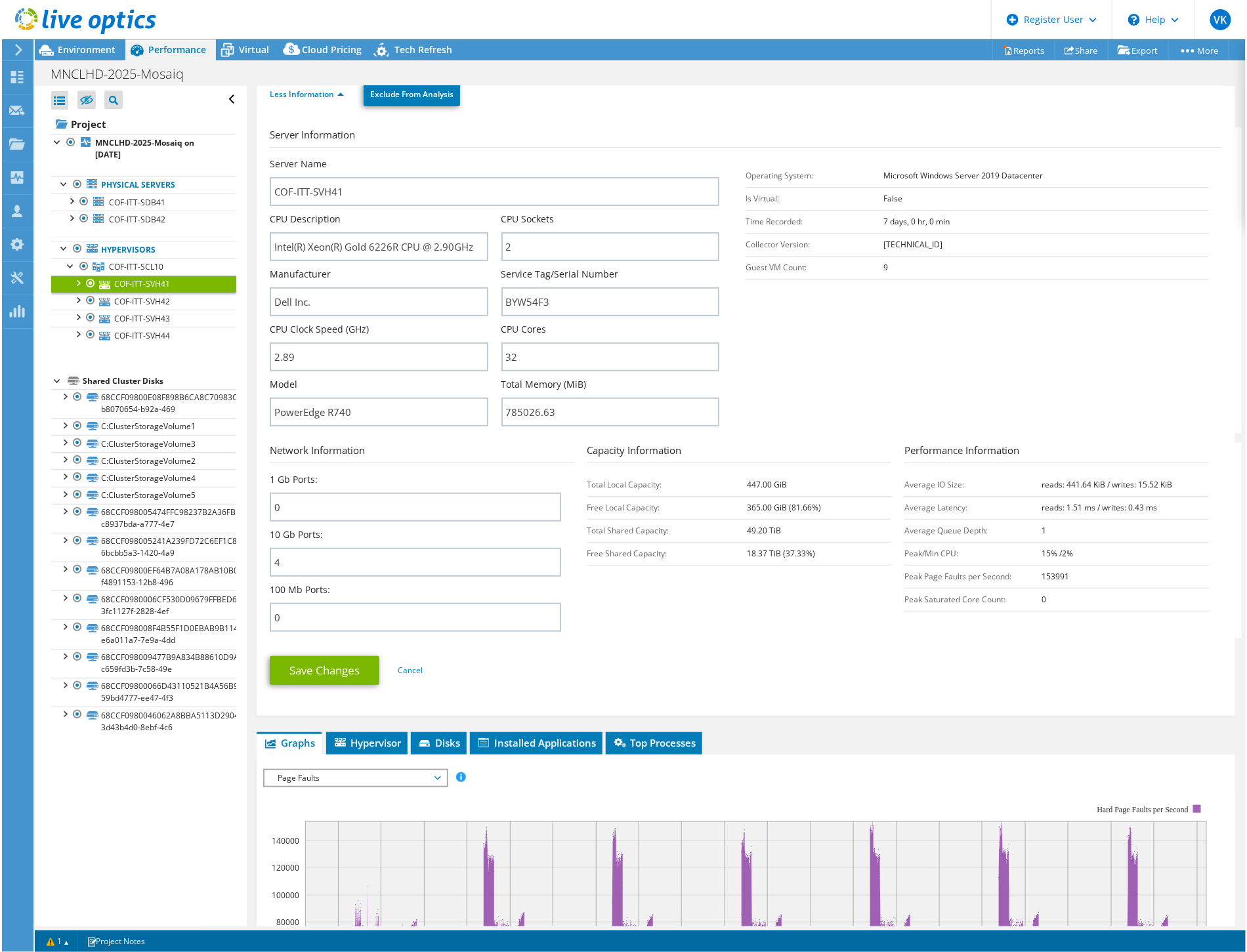
scroll to position [0, 0]
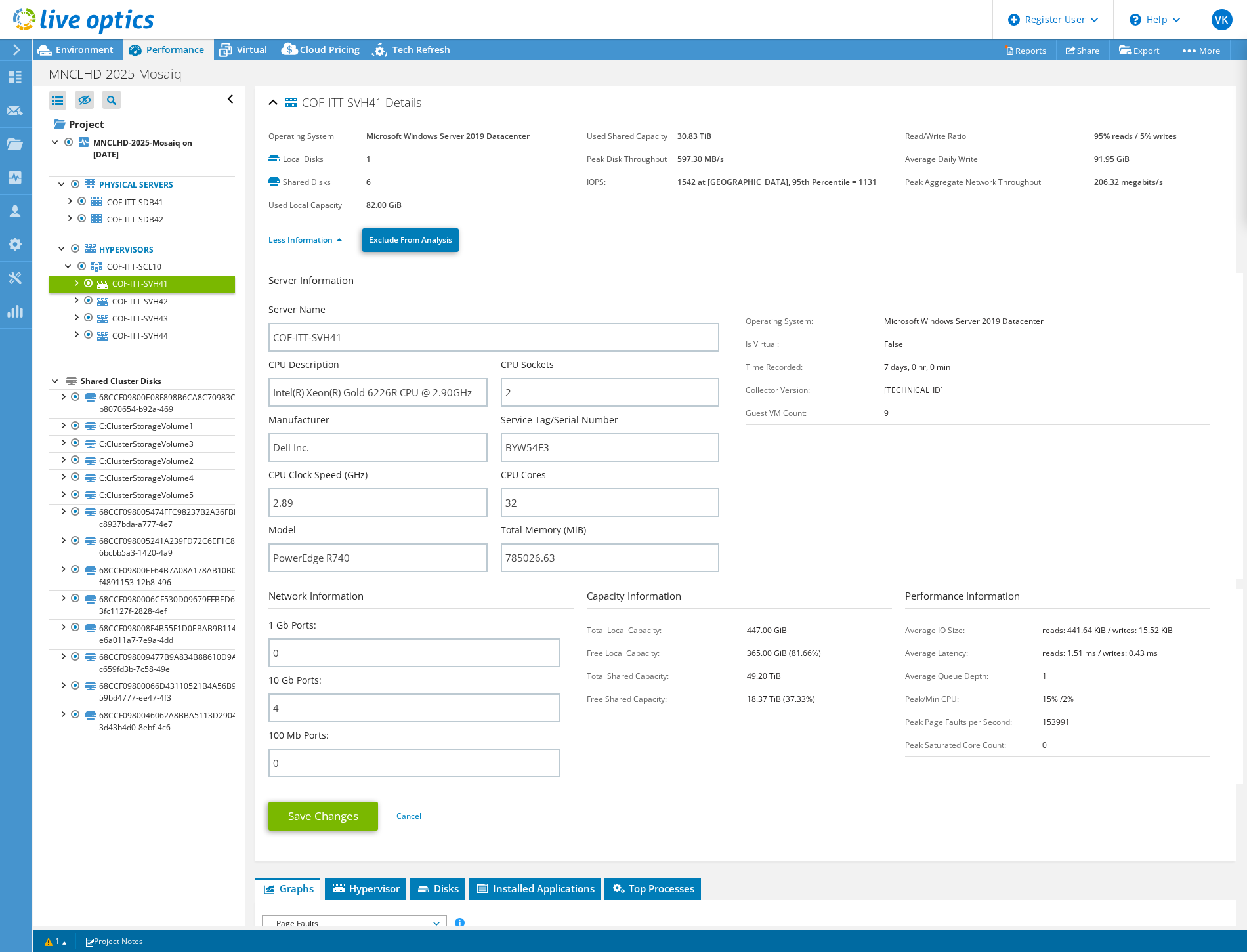
click at [94, 43] on div at bounding box center [77, 22] width 154 height 44
click at [102, 47] on span "Environment" at bounding box center [84, 49] width 58 height 13
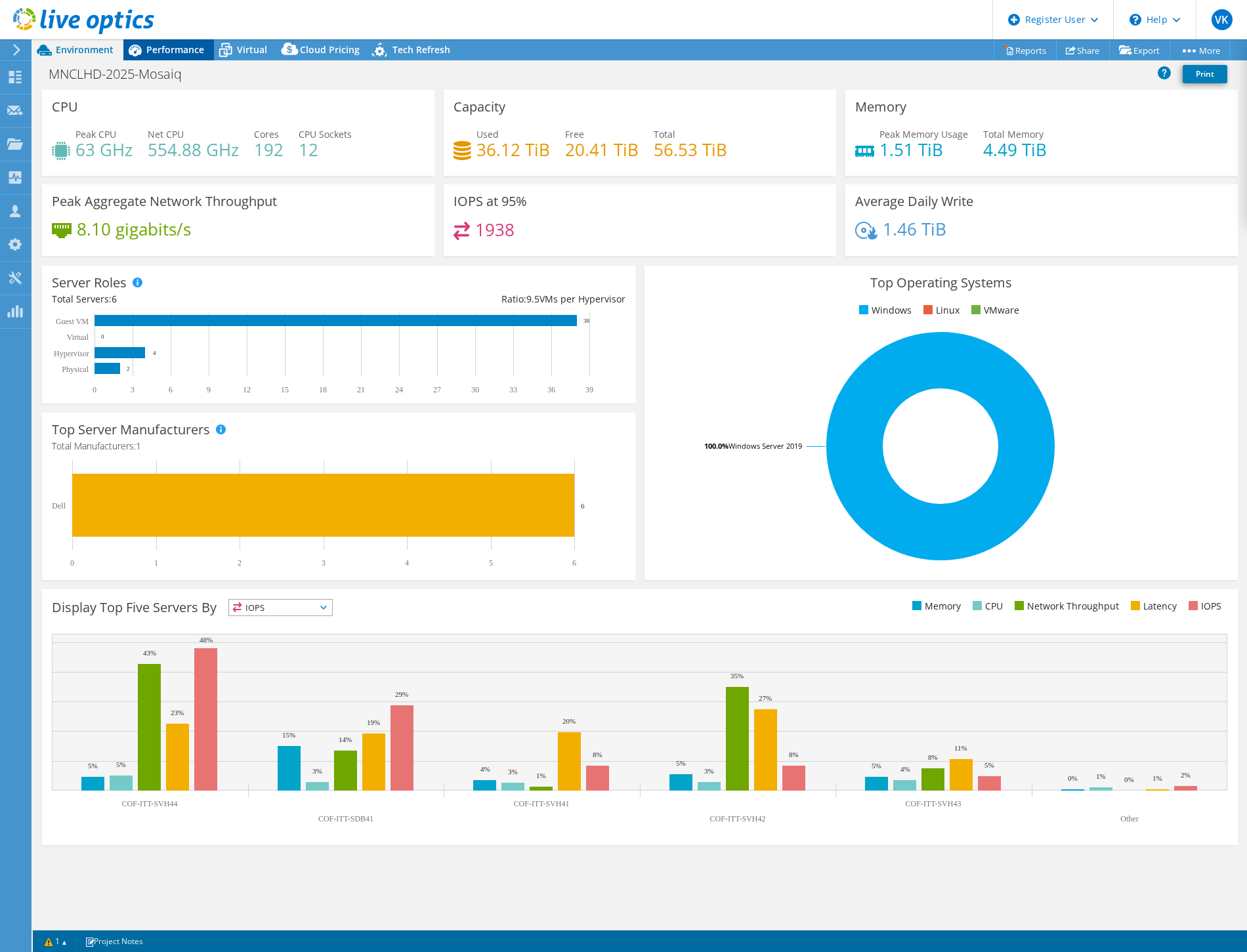
click at [185, 45] on span "Performance" at bounding box center [175, 49] width 58 height 13
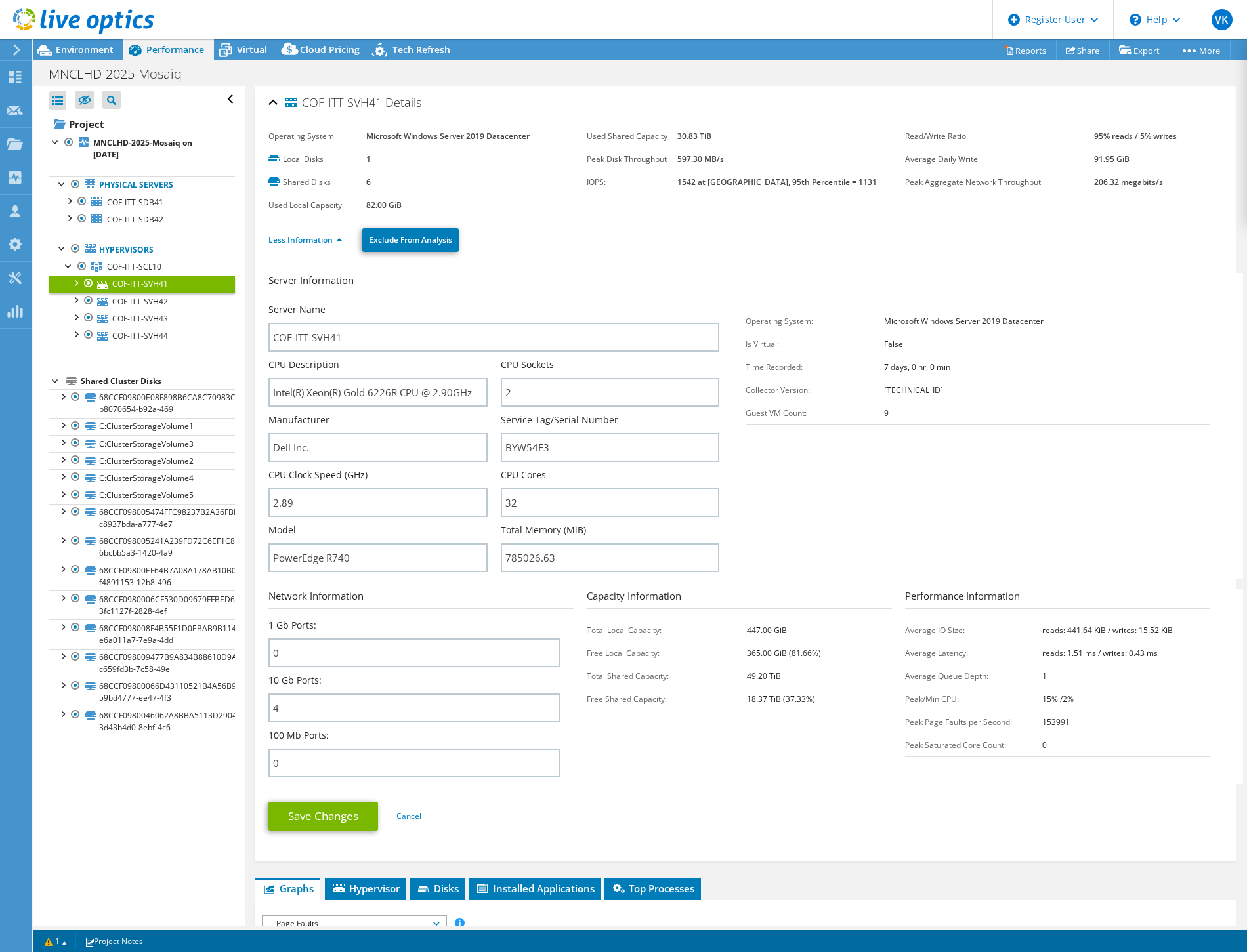
click at [89, 43] on div at bounding box center [77, 22] width 154 height 44
click at [91, 50] on span "Environment" at bounding box center [84, 49] width 58 height 13
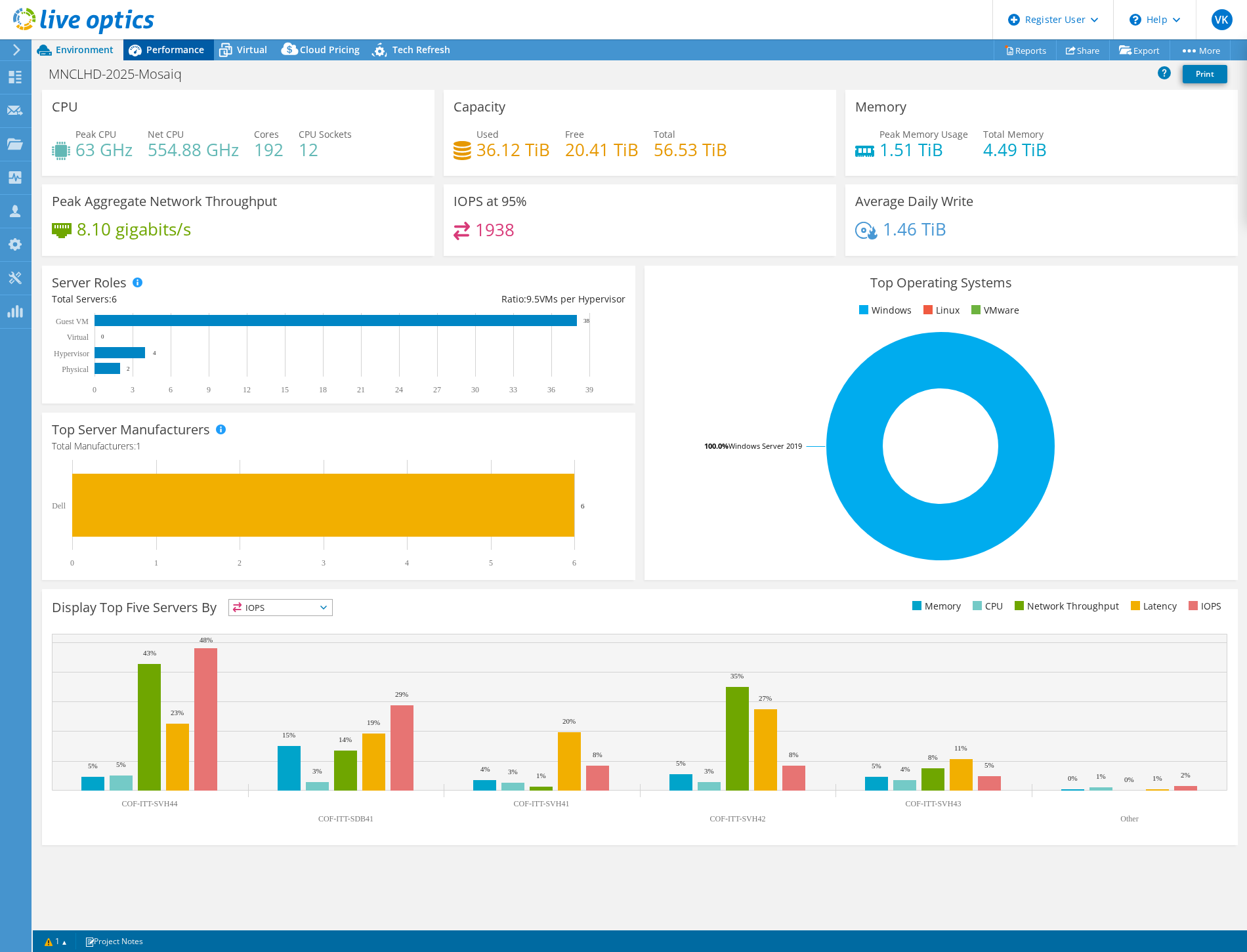
click at [191, 53] on span "Performance" at bounding box center [175, 49] width 58 height 13
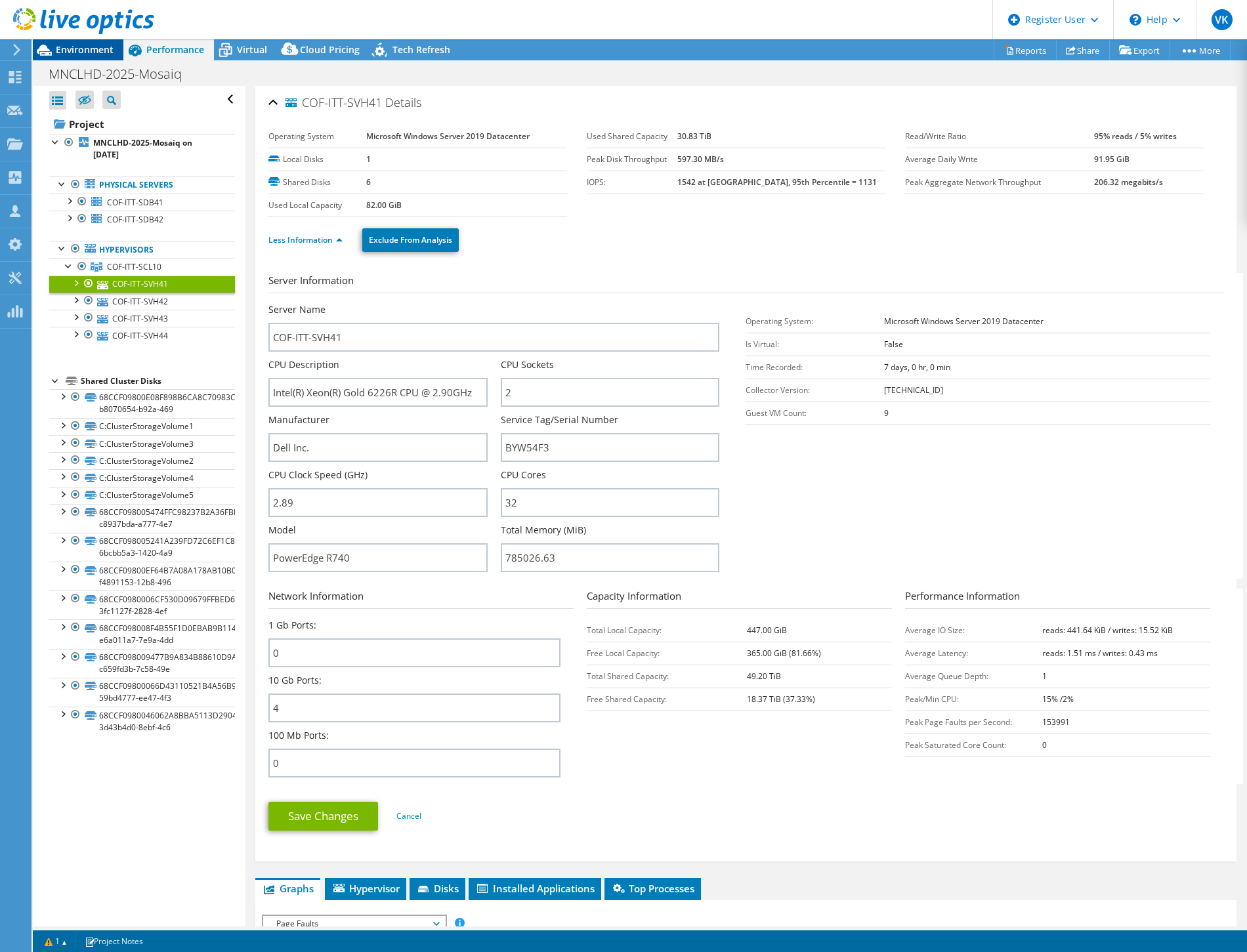
click at [86, 46] on span "Environment" at bounding box center [84, 49] width 58 height 13
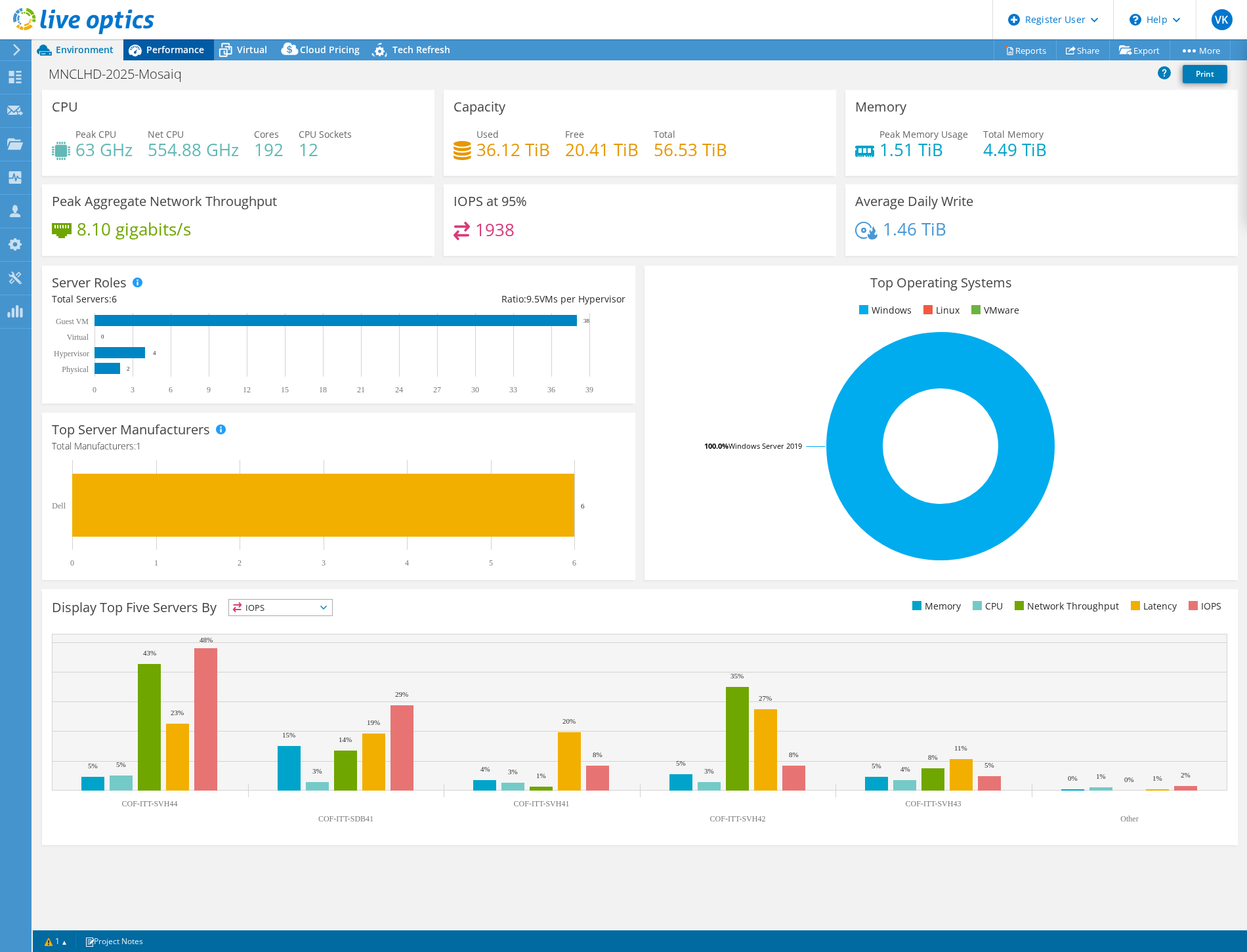
click at [185, 49] on span "Performance" at bounding box center [175, 49] width 58 height 13
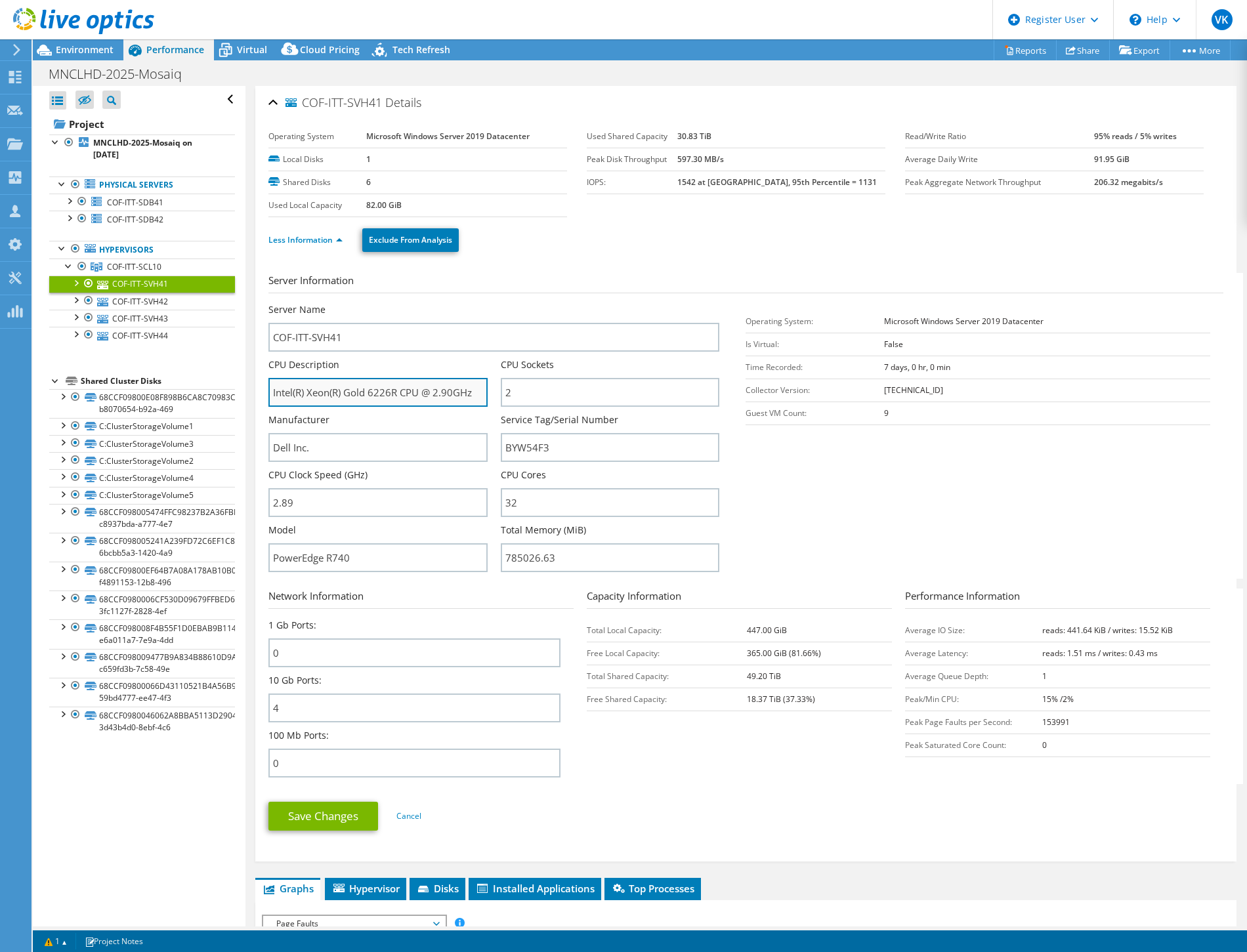
drag, startPoint x: 367, startPoint y: 392, endPoint x: 404, endPoint y: 392, distance: 37.0
click at [404, 392] on input "Intel(R) Xeon(R) Gold 6226R CPU @ 2.90GHz" at bounding box center [378, 392] width 219 height 29
click at [172, 284] on link "COF-ITT-SVH41" at bounding box center [142, 284] width 185 height 17
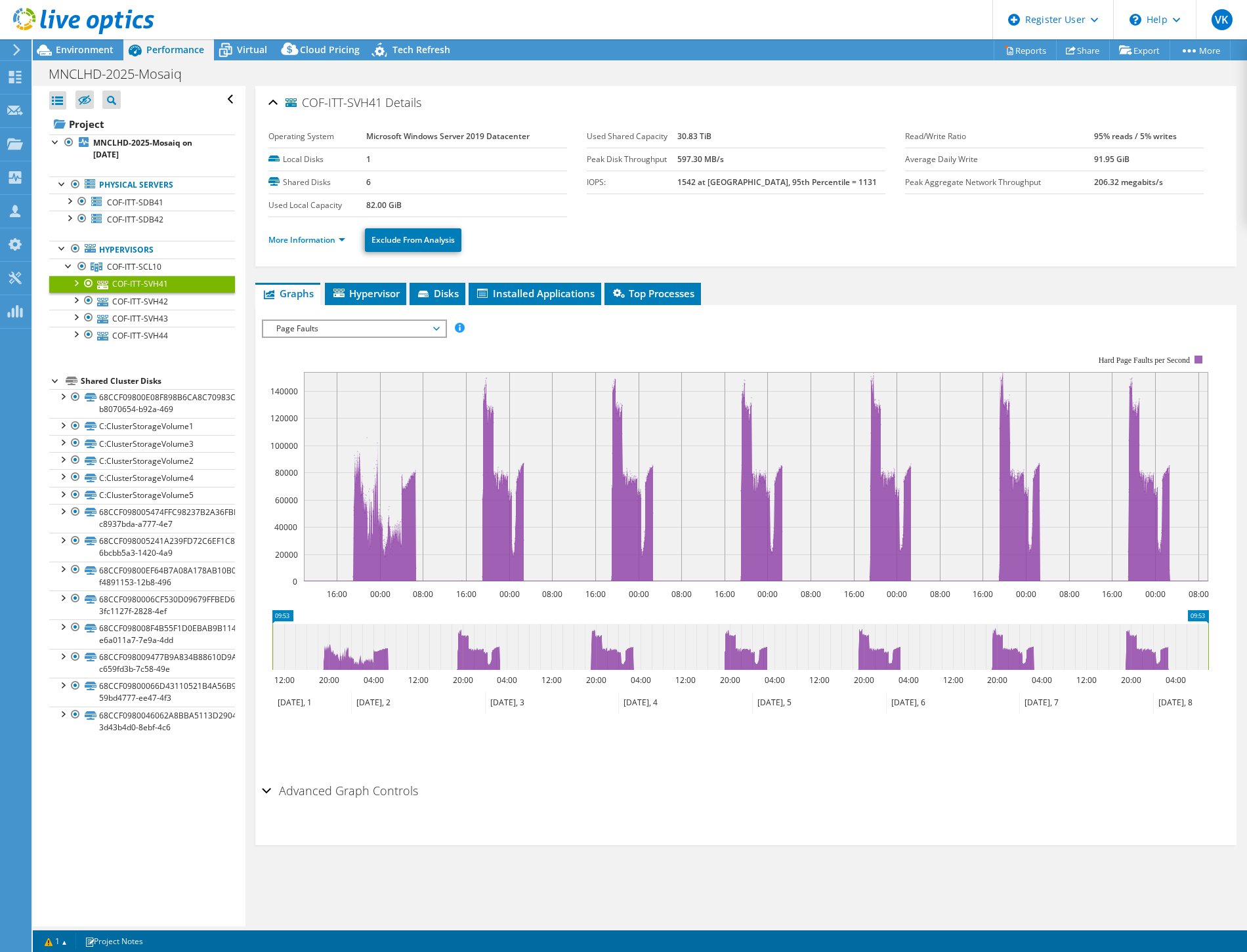
click at [441, 328] on span "Page Faults" at bounding box center [354, 328] width 182 height 16
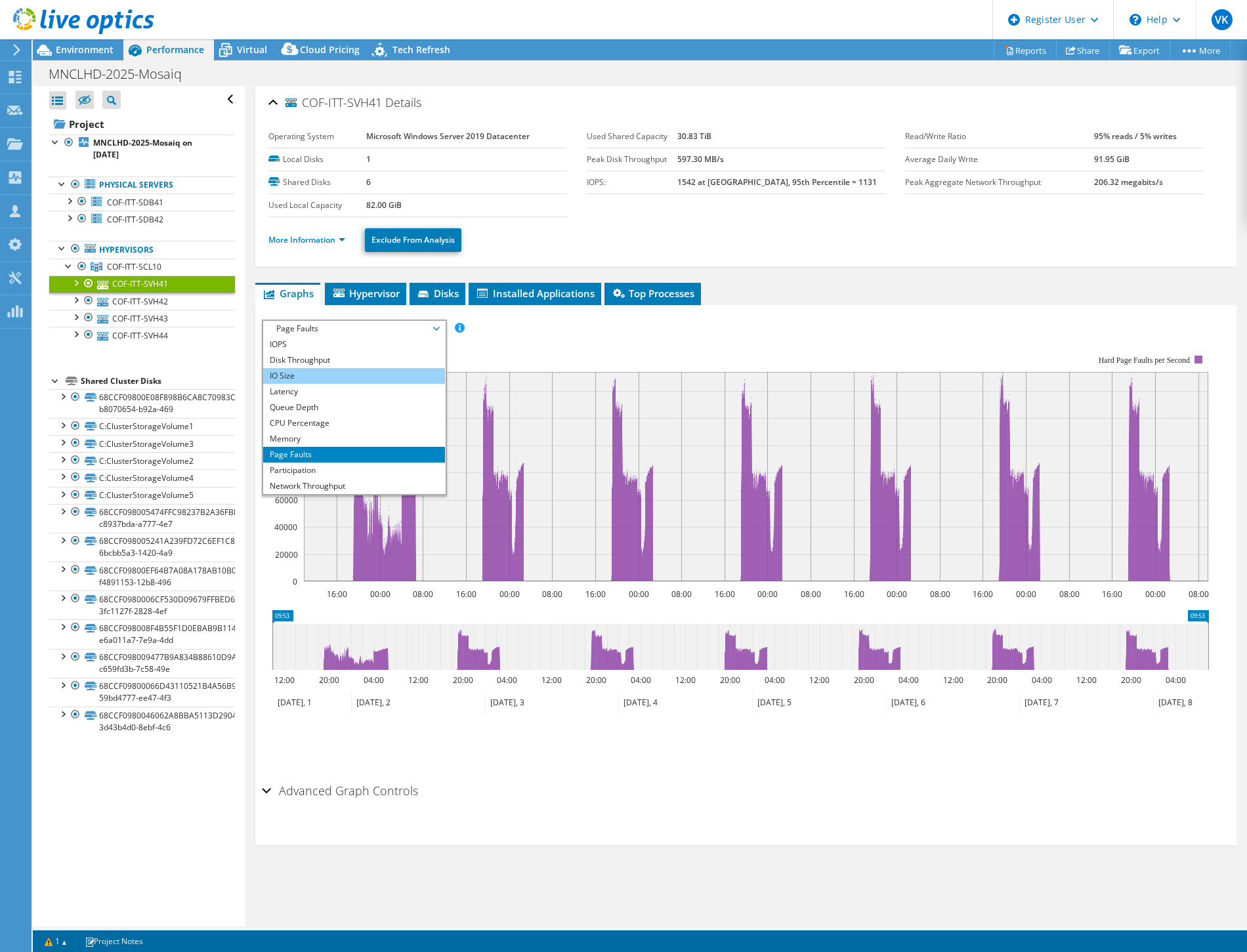
click at [402, 368] on li "IO Size" at bounding box center [354, 376] width 182 height 16
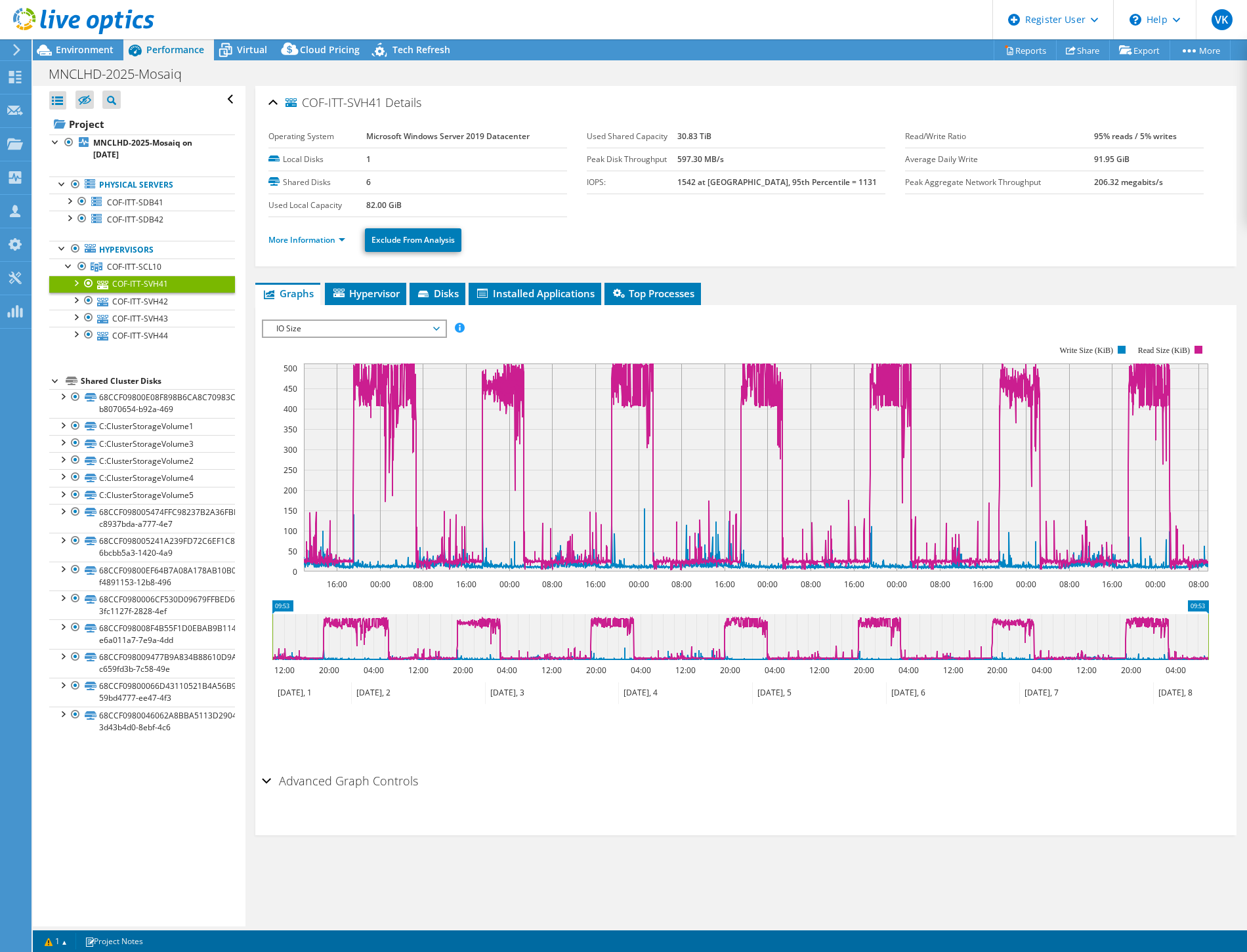
select select "USD"
click at [133, 302] on link "COF-ITT-SVH42" at bounding box center [142, 301] width 185 height 17
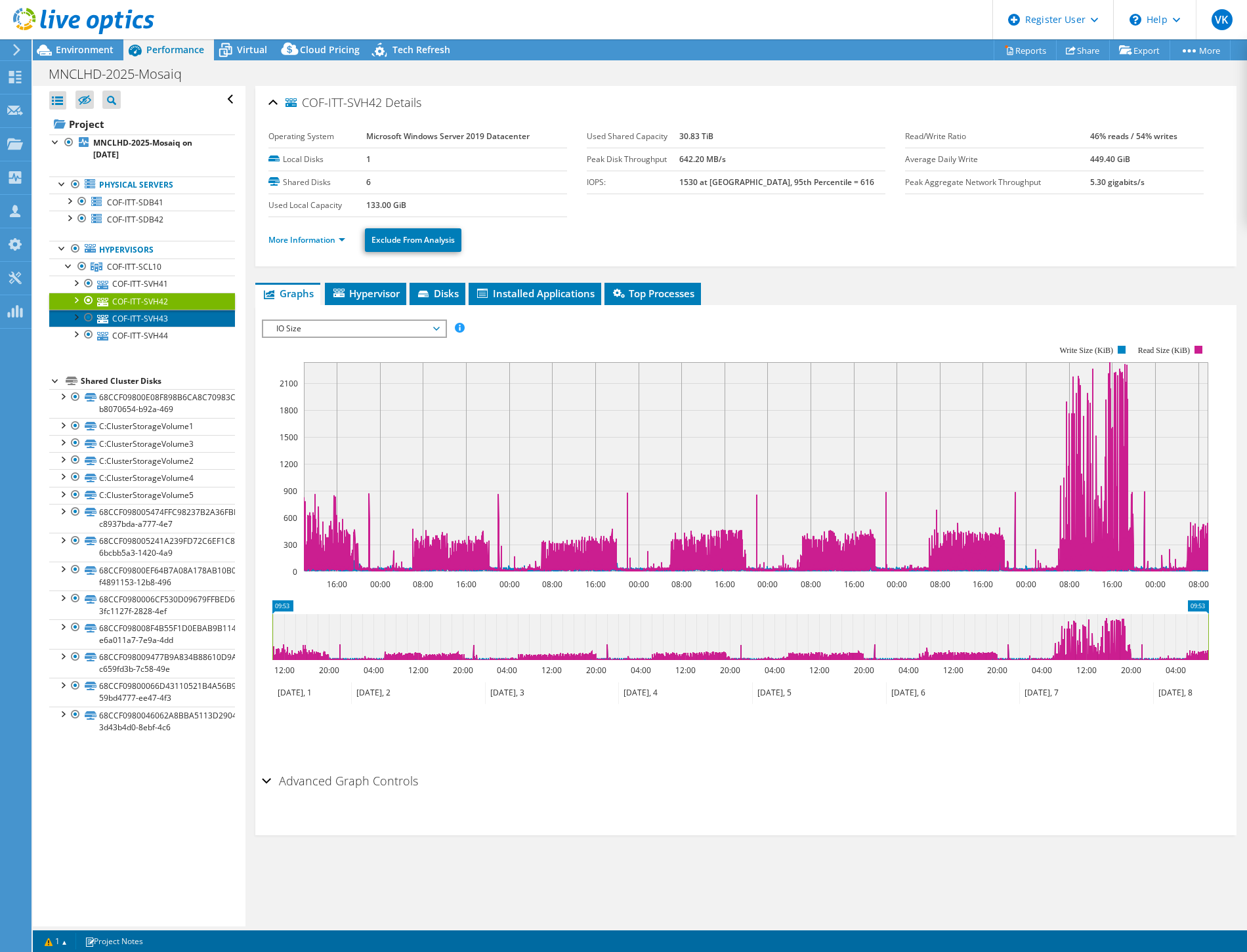
click at [196, 319] on link "COF-ITT-SVH43" at bounding box center [142, 318] width 185 height 17
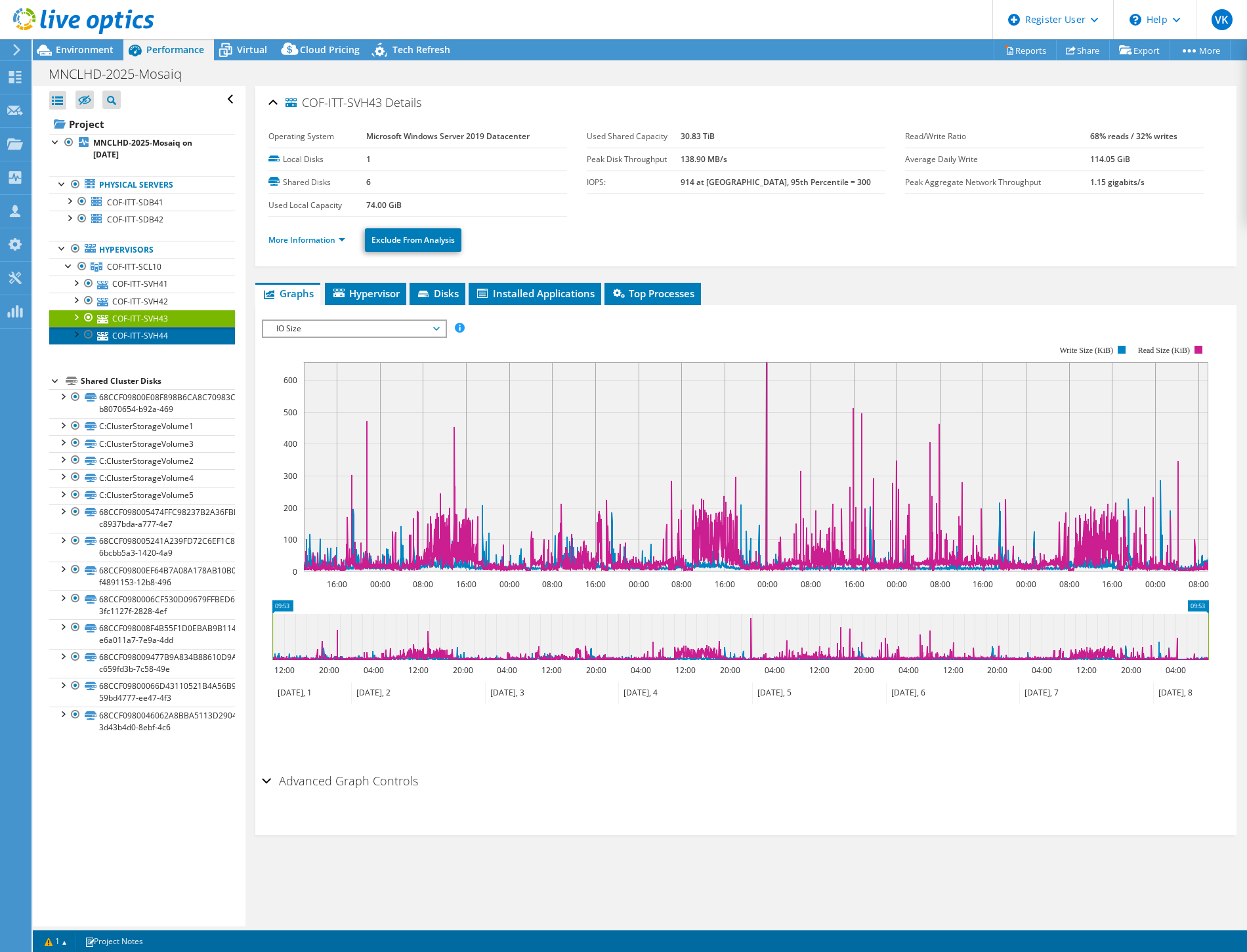
click at [195, 335] on link "COF-ITT-SVH44" at bounding box center [142, 335] width 185 height 17
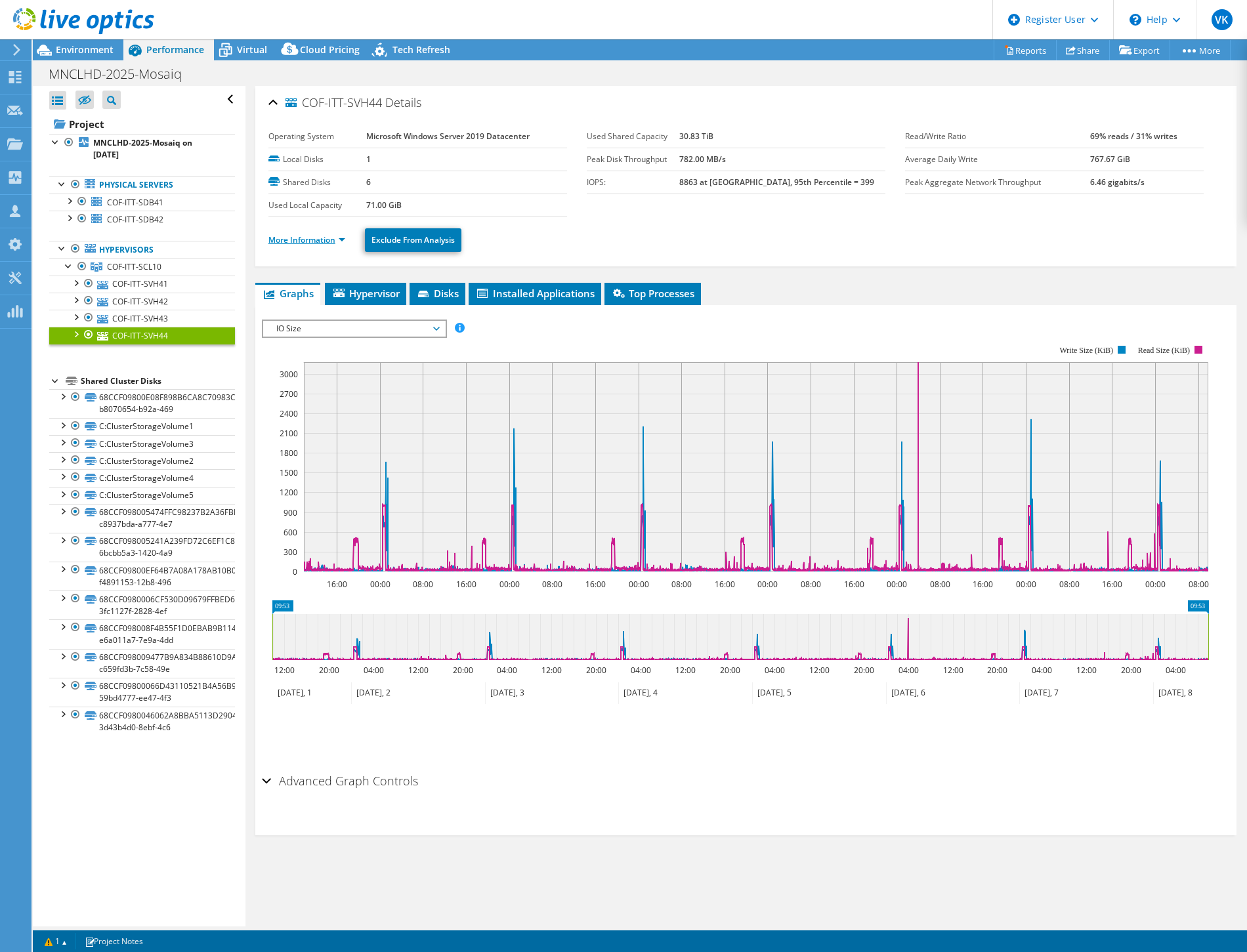
click at [342, 240] on link "More Information" at bounding box center [307, 240] width 77 height 11
